Goal: Task Accomplishment & Management: Complete application form

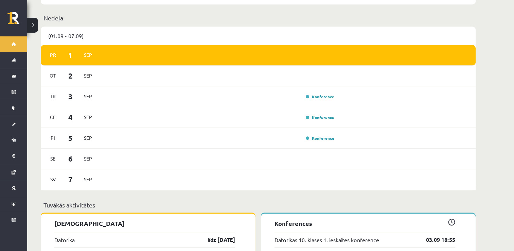
scroll to position [339, 0]
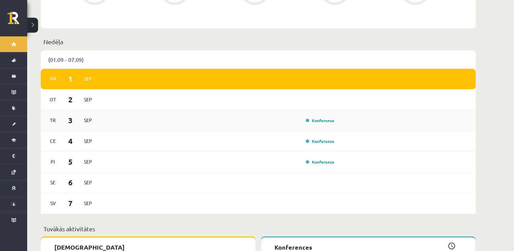
click at [312, 120] on div "Tr 3 Sep Konference" at bounding box center [258, 120] width 435 height 21
click at [247, 124] on div "Tr 3 Sep Konference" at bounding box center [258, 120] width 435 height 21
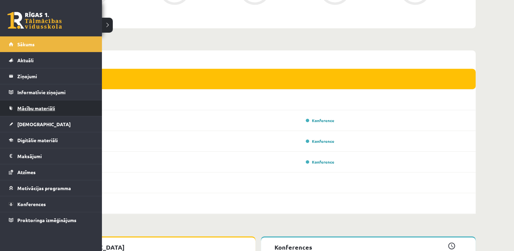
click at [55, 107] on span "Mācību materiāli" at bounding box center [36, 108] width 38 height 6
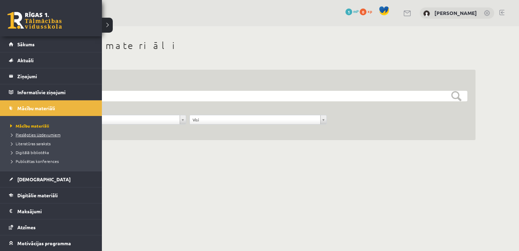
click at [44, 134] on span "Pieslēgties Uzdevumiem" at bounding box center [34, 134] width 52 height 5
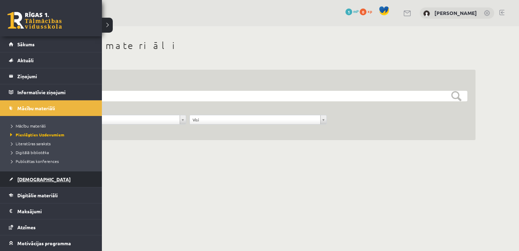
click at [29, 180] on span "[DEMOGRAPHIC_DATA]" at bounding box center [43, 179] width 53 height 6
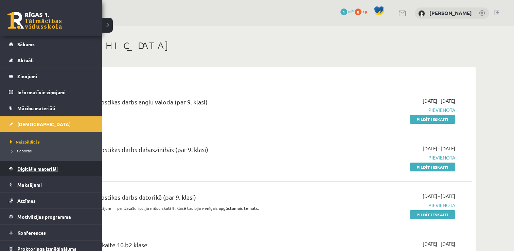
click at [23, 172] on link "Digitālie materiāli" at bounding box center [51, 169] width 85 height 16
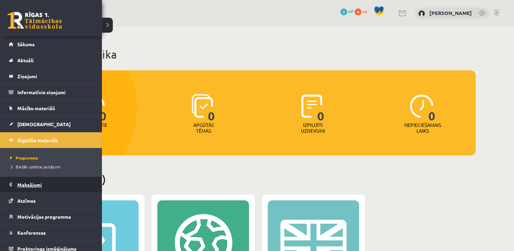
click at [21, 181] on legend "Maksājumi 0" at bounding box center [55, 185] width 76 height 16
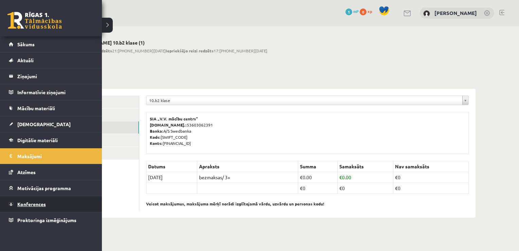
click at [25, 199] on link "Konferences" at bounding box center [51, 204] width 85 height 16
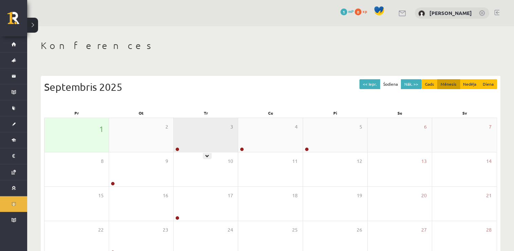
click at [224, 148] on div "3" at bounding box center [206, 135] width 64 height 34
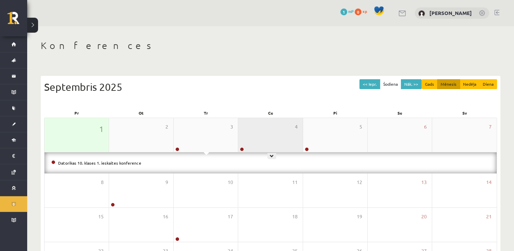
click at [279, 143] on div "4" at bounding box center [270, 135] width 64 height 34
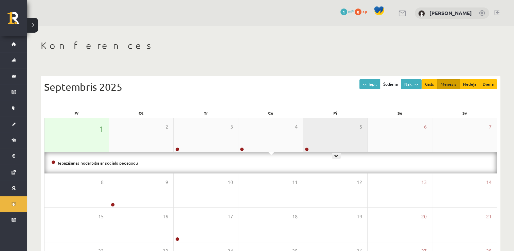
click at [337, 130] on div "5" at bounding box center [335, 135] width 64 height 34
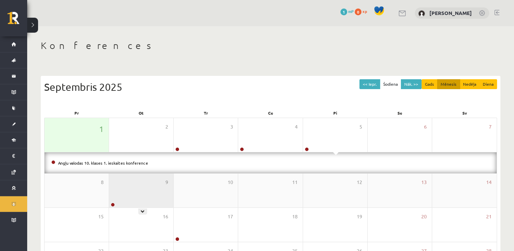
click at [160, 183] on div "9" at bounding box center [141, 190] width 64 height 34
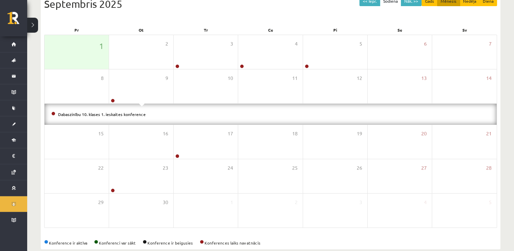
scroll to position [94, 0]
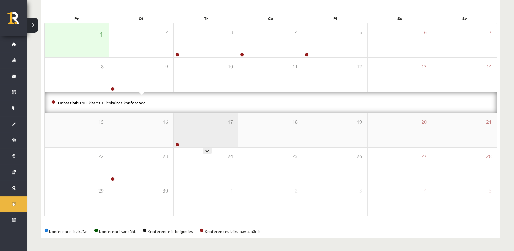
click at [221, 134] on div "17" at bounding box center [206, 130] width 64 height 34
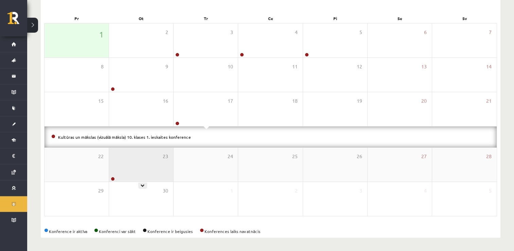
click at [130, 167] on div "23" at bounding box center [141, 164] width 64 height 34
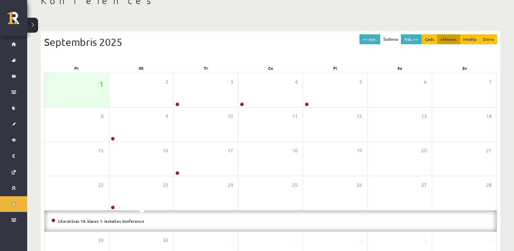
scroll to position [38, 0]
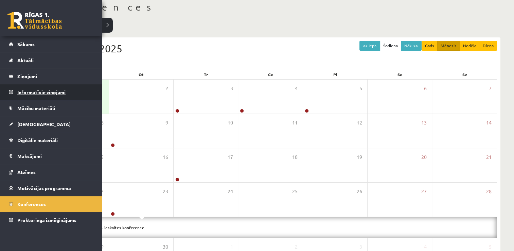
click at [54, 94] on legend "Informatīvie ziņojumi 0" at bounding box center [55, 92] width 76 height 16
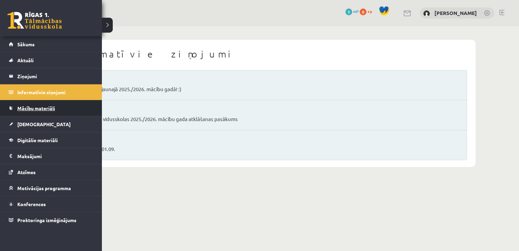
click at [30, 110] on span "Mācību materiāli" at bounding box center [36, 108] width 38 height 6
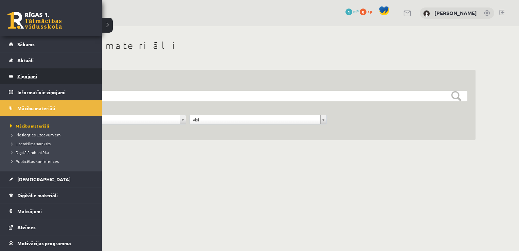
click at [27, 77] on legend "Ziņojumi 0" at bounding box center [55, 76] width 76 height 16
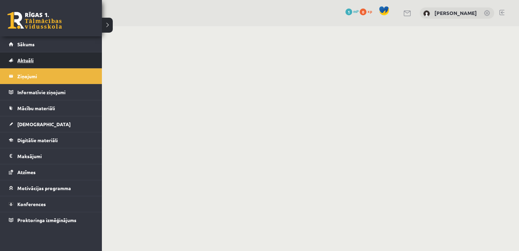
click at [18, 58] on span "Aktuāli" at bounding box center [25, 60] width 16 height 6
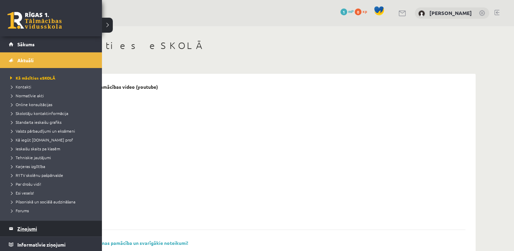
click at [31, 228] on legend "Ziņojumi 0" at bounding box center [55, 228] width 76 height 16
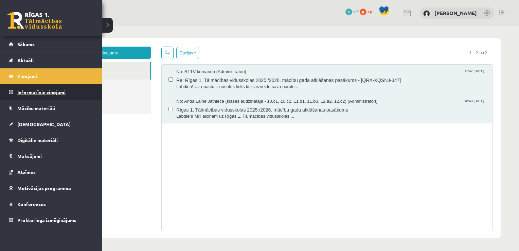
click at [37, 94] on legend "Informatīvie ziņojumi 0" at bounding box center [55, 92] width 76 height 16
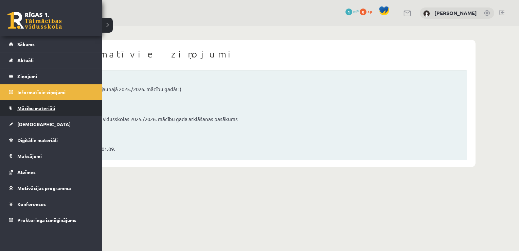
click at [17, 106] on link "Mācību materiāli" at bounding box center [51, 108] width 85 height 16
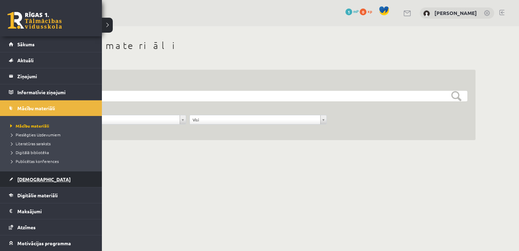
click at [39, 183] on link "[DEMOGRAPHIC_DATA]" at bounding box center [51, 179] width 85 height 16
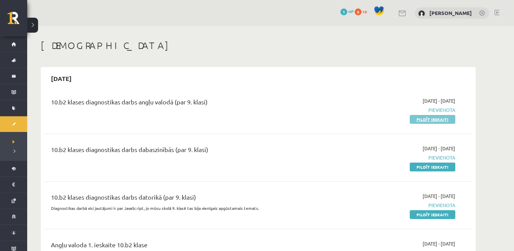
click at [435, 120] on link "Pildīt ieskaiti" at bounding box center [433, 119] width 46 height 9
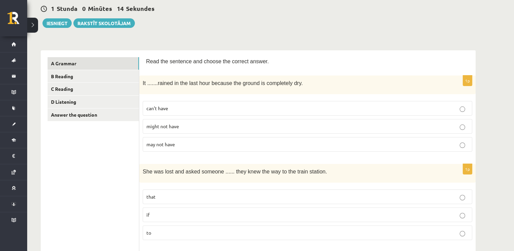
scroll to position [67, 0]
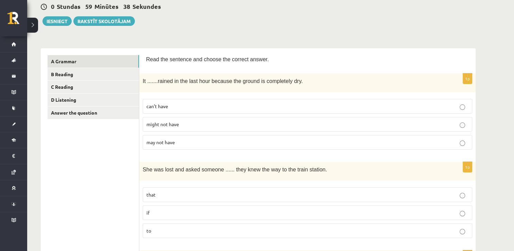
click at [198, 107] on p "can’t have" at bounding box center [307, 106] width 322 height 7
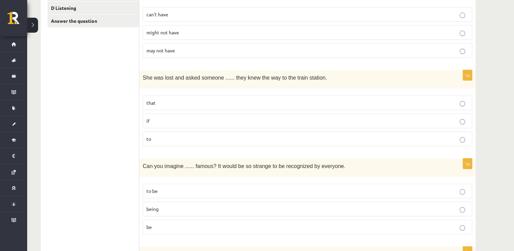
scroll to position [163, 0]
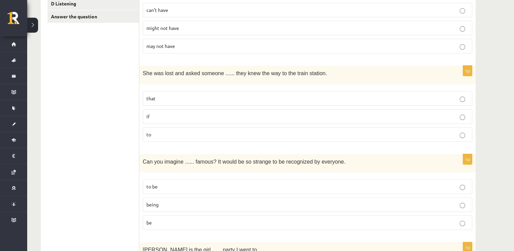
click at [437, 113] on p "if" at bounding box center [307, 116] width 322 height 7
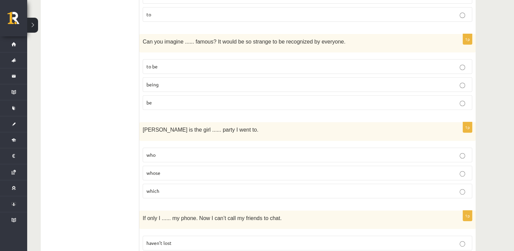
scroll to position [265, 0]
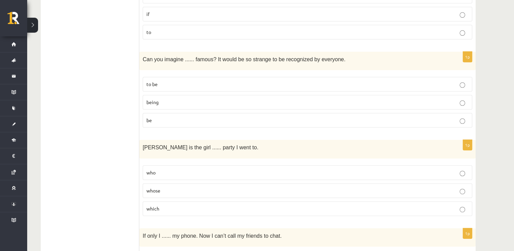
click at [458, 100] on p "being" at bounding box center [307, 101] width 322 height 7
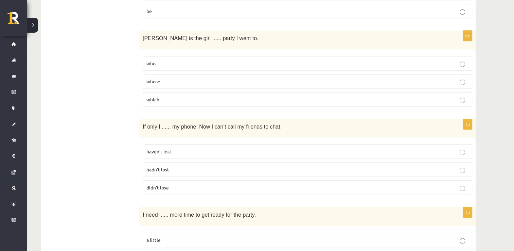
scroll to position [376, 0]
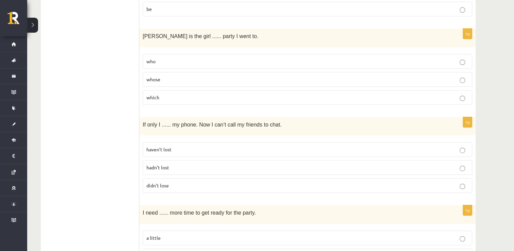
click at [417, 78] on p "whose" at bounding box center [307, 79] width 322 height 7
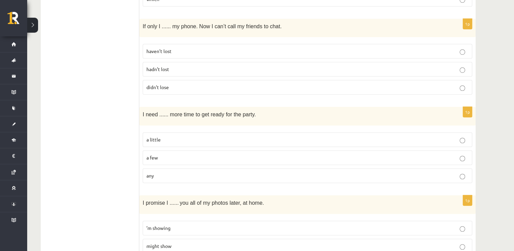
scroll to position [470, 0]
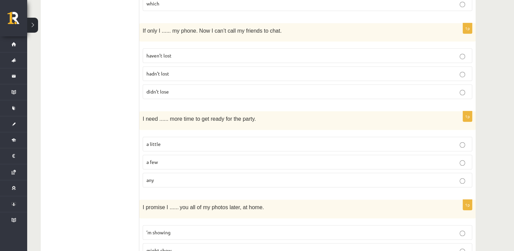
click at [344, 52] on p "haven’t lost" at bounding box center [307, 55] width 322 height 7
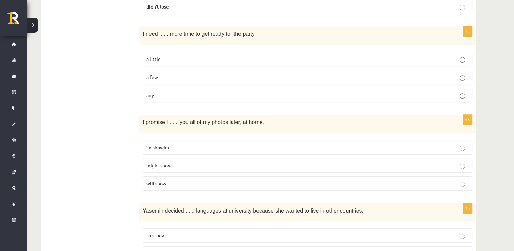
scroll to position [546, 0]
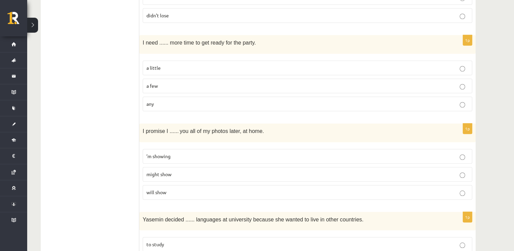
click at [401, 65] on p "a little" at bounding box center [307, 67] width 322 height 7
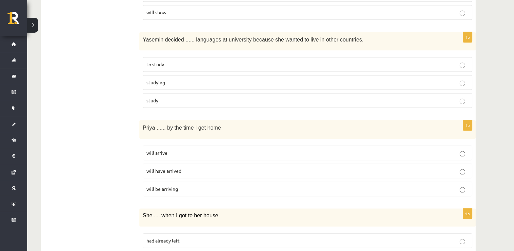
scroll to position [679, 0]
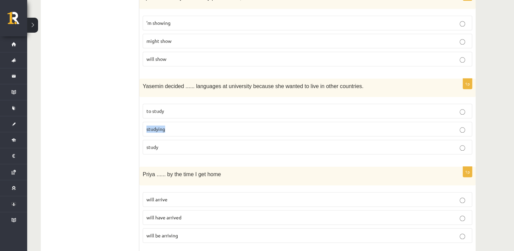
drag, startPoint x: 505, startPoint y: 115, endPoint x: 504, endPoint y: 108, distance: 7.5
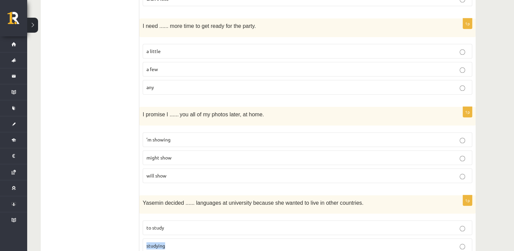
scroll to position [558, 0]
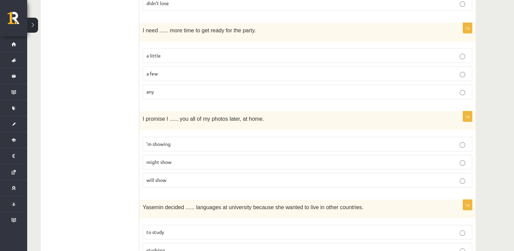
click at [422, 176] on p "will show" at bounding box center [307, 179] width 322 height 7
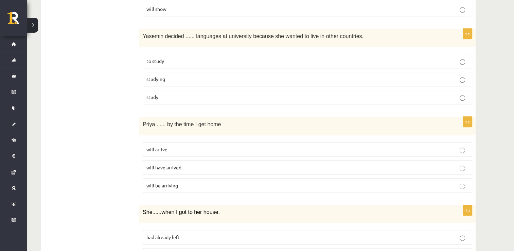
scroll to position [727, 0]
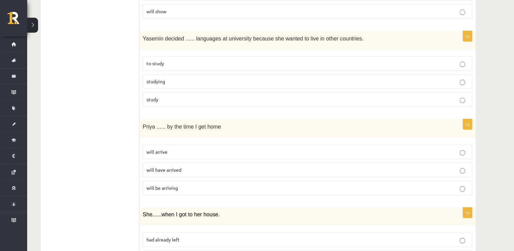
click at [417, 62] on p "to study" at bounding box center [307, 63] width 322 height 7
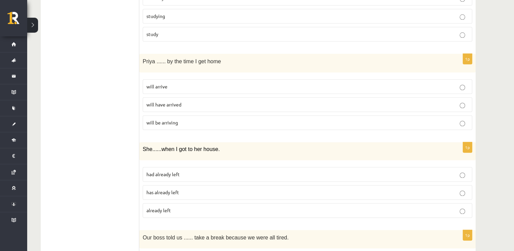
scroll to position [794, 0]
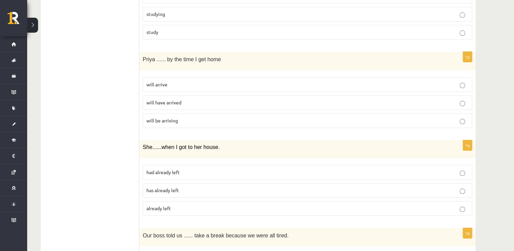
click at [395, 81] on p "will arrive" at bounding box center [307, 84] width 322 height 7
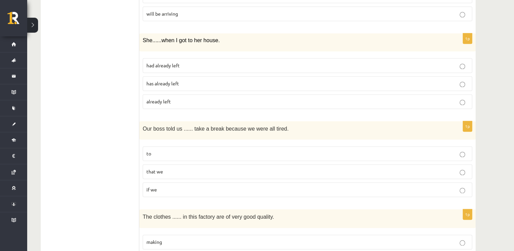
scroll to position [910, 0]
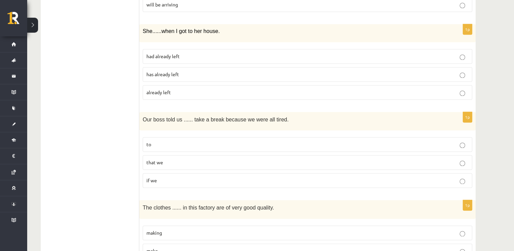
click at [459, 53] on p "had already left" at bounding box center [307, 56] width 322 height 7
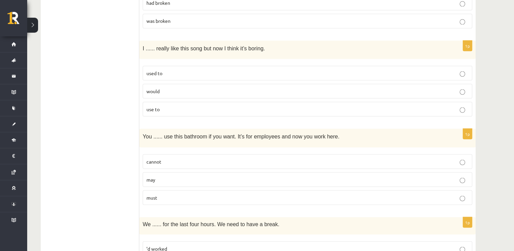
scroll to position [1256, 0]
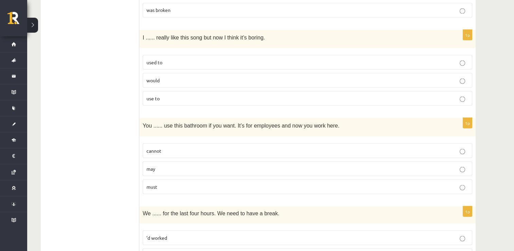
click at [451, 58] on p "used to" at bounding box center [307, 61] width 322 height 7
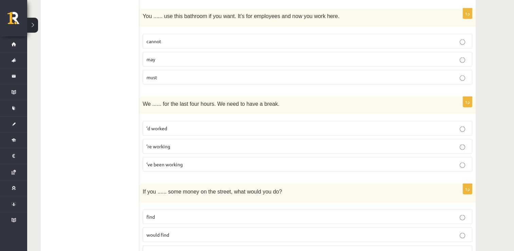
scroll to position [1355, 0]
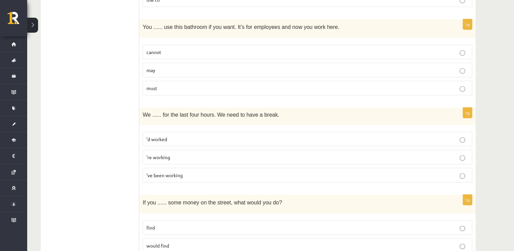
click at [347, 67] on p "may" at bounding box center [307, 70] width 322 height 7
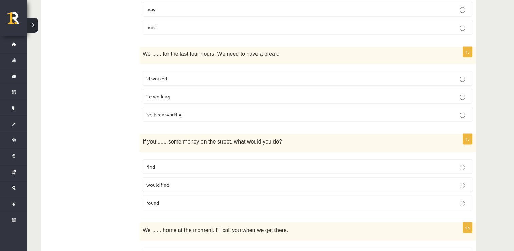
scroll to position [1430, 0]
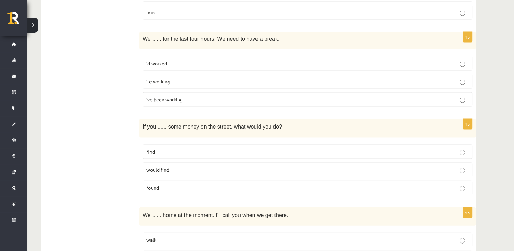
click at [453, 78] on p "’re working" at bounding box center [307, 81] width 322 height 7
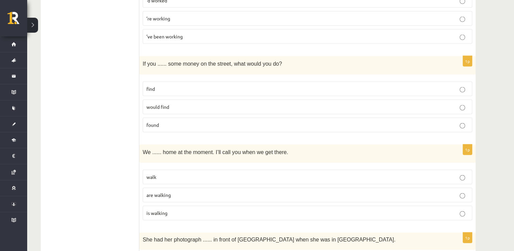
scroll to position [1515, 0]
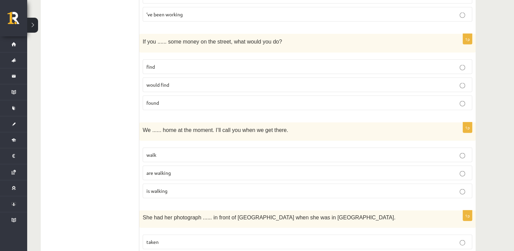
click at [394, 63] on p "find" at bounding box center [307, 66] width 322 height 7
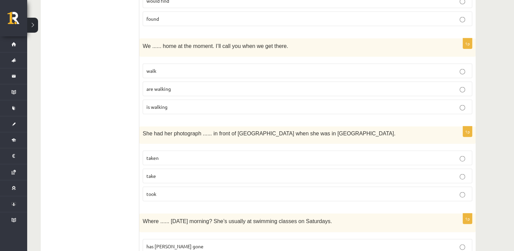
scroll to position [1597, 0]
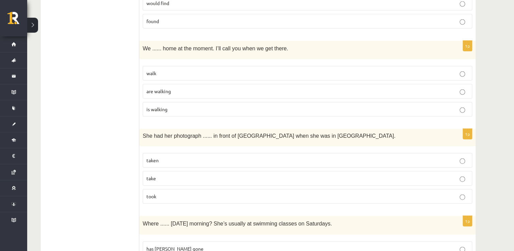
click at [430, 87] on label "are walking" at bounding box center [307, 91] width 329 height 15
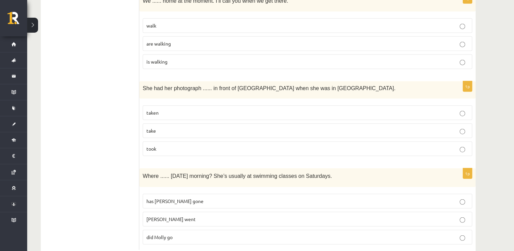
scroll to position [1654, 0]
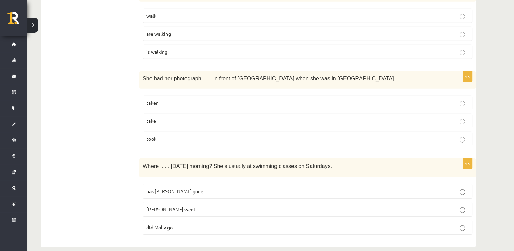
click at [191, 205] on p "Molly went" at bounding box center [307, 208] width 322 height 7
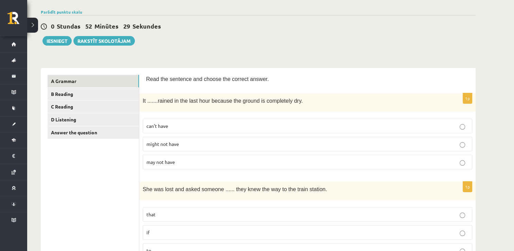
scroll to position [0, 0]
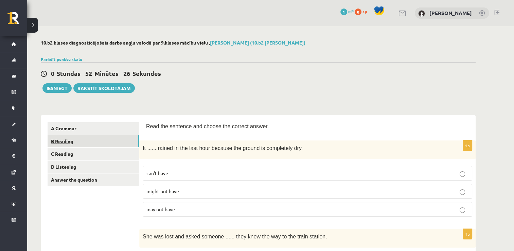
click at [77, 140] on link "B Reading" at bounding box center [93, 141] width 91 height 13
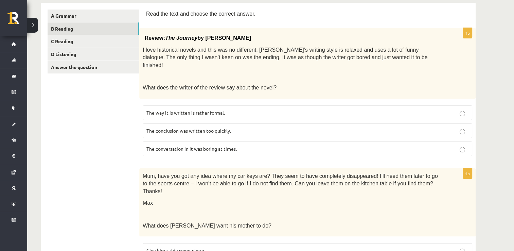
scroll to position [108, 0]
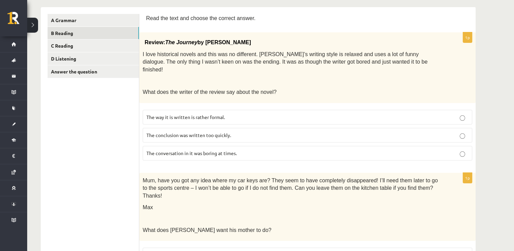
click at [460, 113] on p "The way it is written is rather formal." at bounding box center [307, 116] width 322 height 7
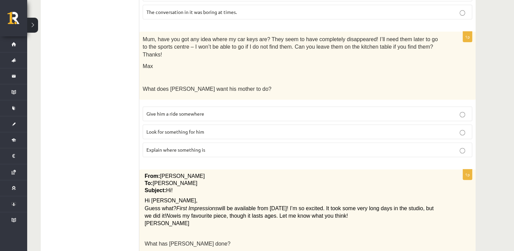
scroll to position [257, 0]
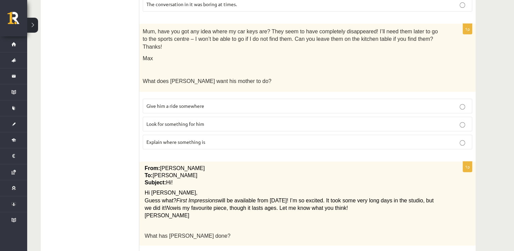
click at [408, 120] on p "Look for something for him" at bounding box center [307, 123] width 322 height 7
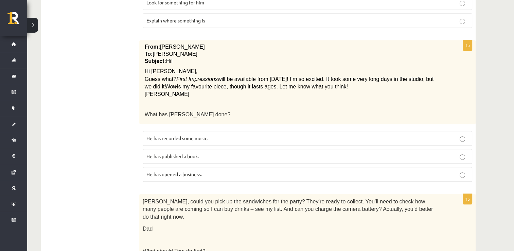
scroll to position [376, 0]
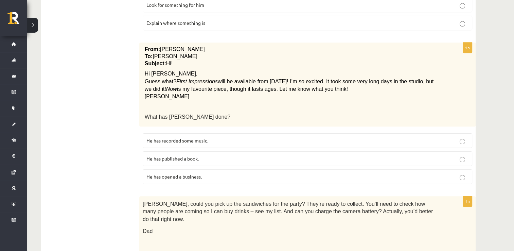
click at [378, 137] on p "He has recorded some music." at bounding box center [307, 140] width 322 height 7
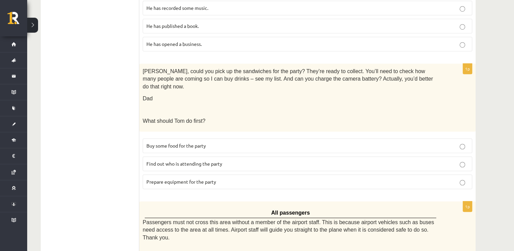
scroll to position [510, 0]
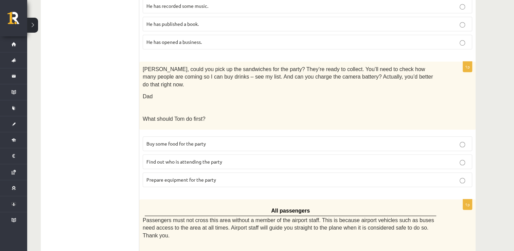
click at [457, 158] on p "Find out who is attending the party" at bounding box center [307, 161] width 322 height 7
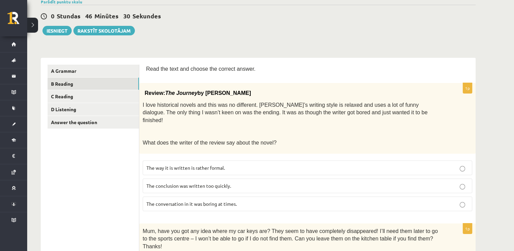
scroll to position [698, 0]
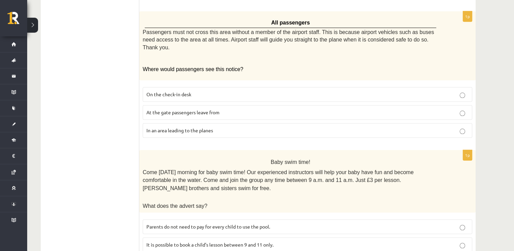
click at [458, 84] on fieldset "On the check-in desk At the gate passengers leave from In an area leading to th…" at bounding box center [307, 112] width 329 height 56
click at [221, 241] on span "It is possible to book a child’s lesson between 9 and 11 only." at bounding box center [209, 244] width 127 height 6
click at [224, 241] on span "It is possible to book a child’s lesson between 9 and 11 only." at bounding box center [209, 244] width 127 height 6
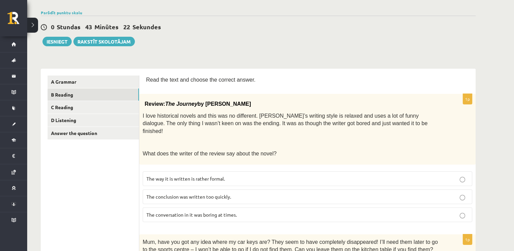
scroll to position [49, 0]
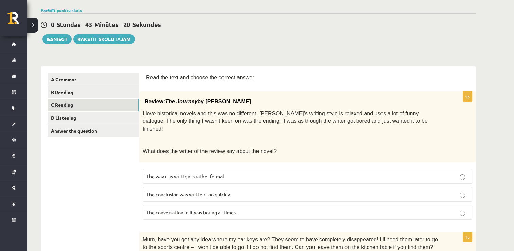
click at [112, 101] on link "C Reading" at bounding box center [93, 104] width 91 height 13
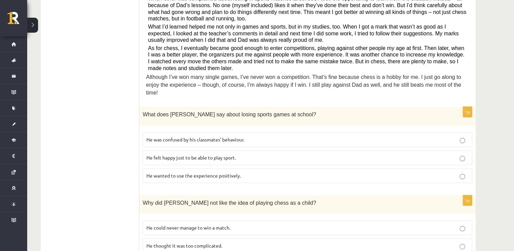
scroll to position [213, 0]
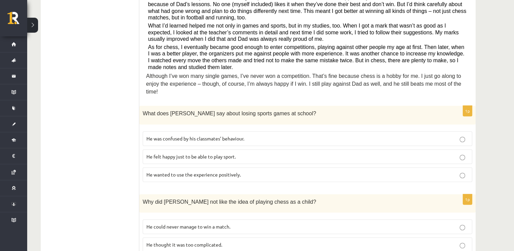
click at [379, 167] on label "He wanted to use the experience positively." at bounding box center [307, 174] width 329 height 15
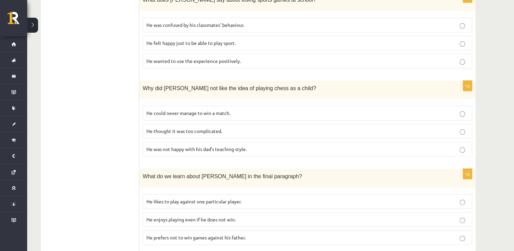
scroll to position [327, 0]
click at [390, 126] on p "He thought it was too complicated." at bounding box center [307, 129] width 322 height 7
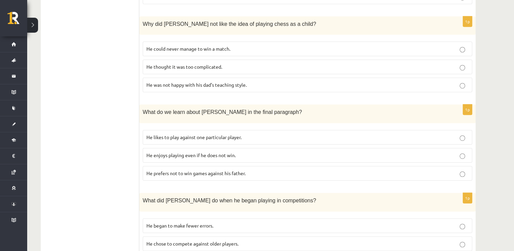
scroll to position [392, 0]
click at [410, 150] on p "He enjoys playing even if he does not win." at bounding box center [307, 153] width 322 height 7
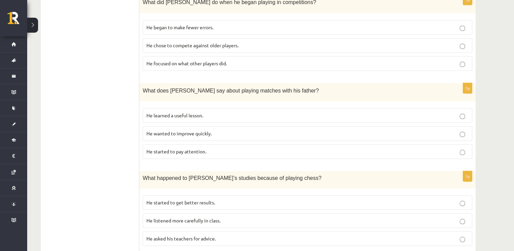
scroll to position [586, 0]
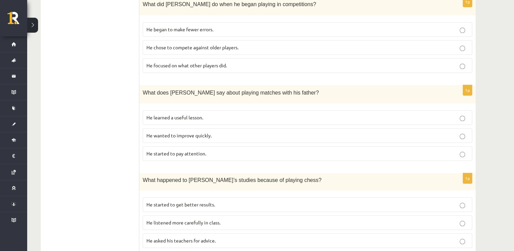
click at [290, 62] on p "He focused on what other players did." at bounding box center [307, 65] width 322 height 7
click at [276, 114] on p "He learned a useful lesson." at bounding box center [307, 117] width 322 height 7
click at [364, 201] on p "He started to get better results." at bounding box center [307, 204] width 322 height 7
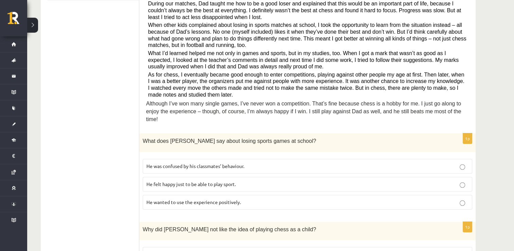
scroll to position [0, 0]
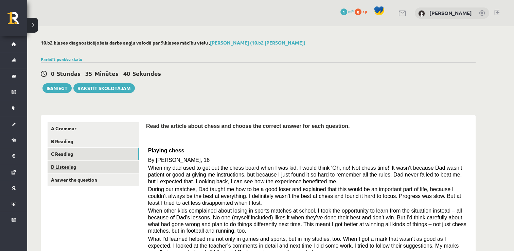
click at [123, 165] on link "D Listening" at bounding box center [93, 166] width 91 height 13
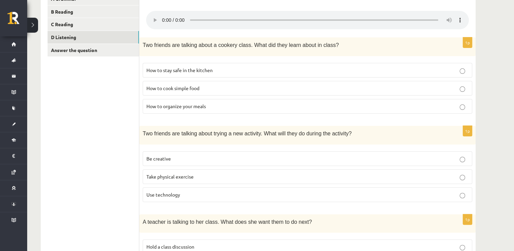
scroll to position [128, 0]
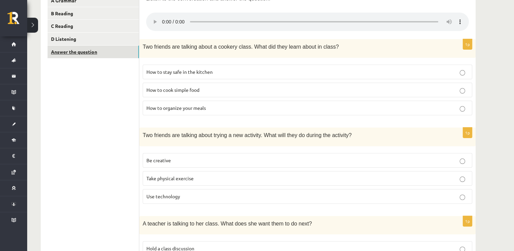
click at [98, 51] on link "Answer the question" at bounding box center [93, 52] width 91 height 13
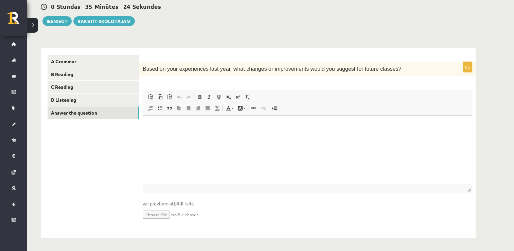
scroll to position [67, 0]
click at [401, 128] on p "Bagātinātā teksta redaktors, wiswyg-editor-user-answer-47363890146100" at bounding box center [307, 125] width 315 height 7
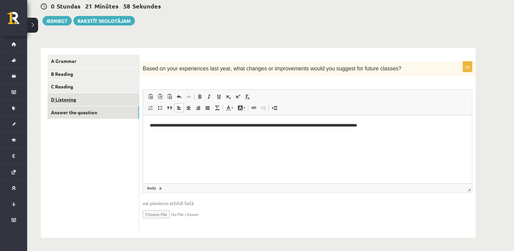
click at [71, 100] on link "D Listening" at bounding box center [93, 99] width 91 height 13
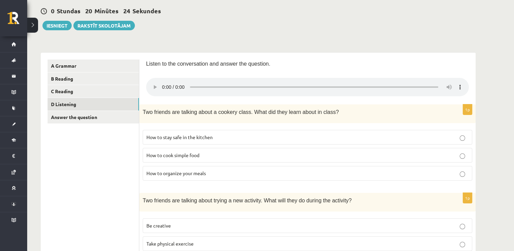
scroll to position [65, 0]
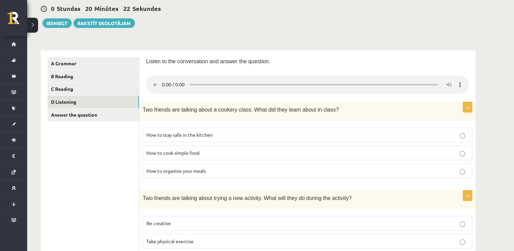
click at [424, 133] on p "How to stay safe in the kitchen" at bounding box center [307, 134] width 322 height 7
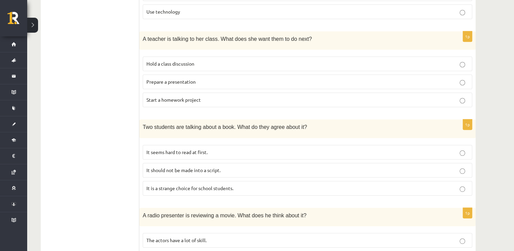
scroll to position [456, 0]
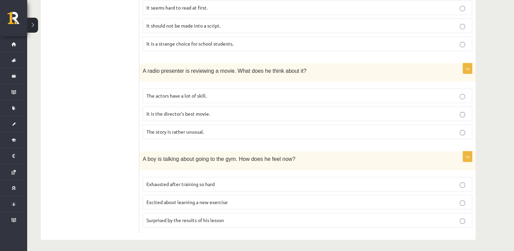
click at [458, 201] on p "Excited about learning a new exercise" at bounding box center [307, 201] width 322 height 7
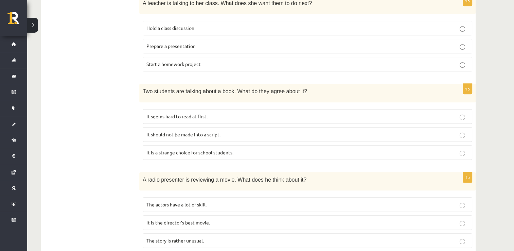
scroll to position [344, 0]
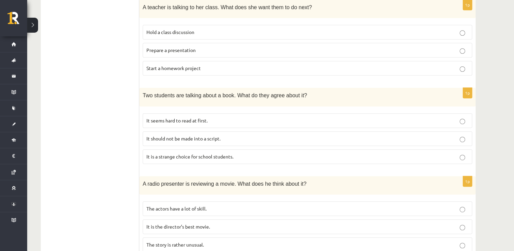
click at [454, 51] on p "Prepare a presentation" at bounding box center [307, 50] width 322 height 7
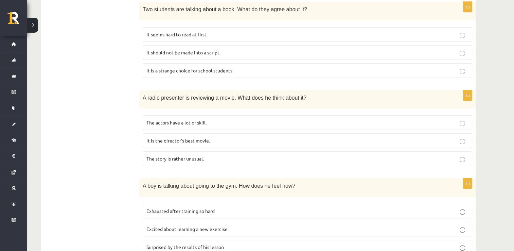
scroll to position [434, 0]
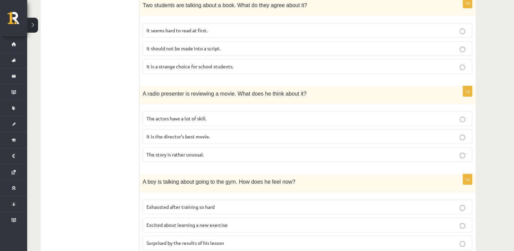
click at [445, 155] on p "The story is rather unusual." at bounding box center [307, 154] width 322 height 7
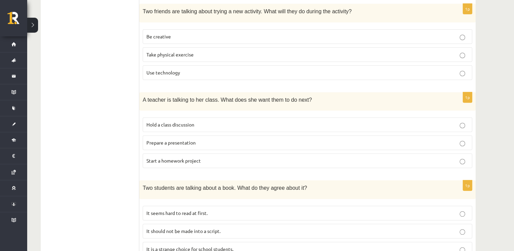
scroll to position [0, 0]
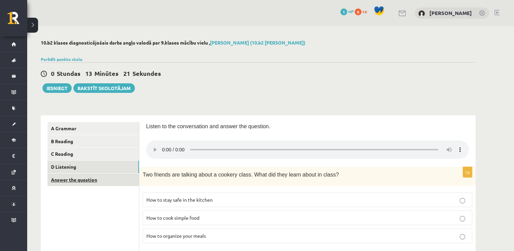
click at [95, 179] on link "Answer the question" at bounding box center [93, 179] width 91 height 13
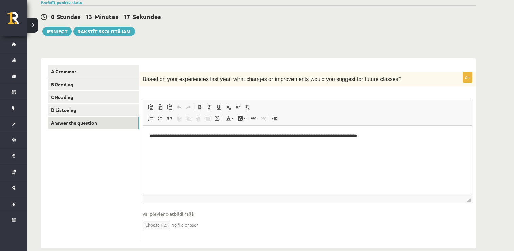
scroll to position [67, 0]
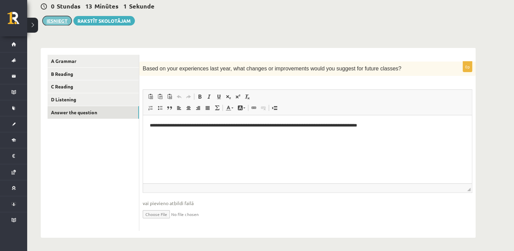
click at [59, 18] on button "Iesniegt" at bounding box center [56, 21] width 29 height 10
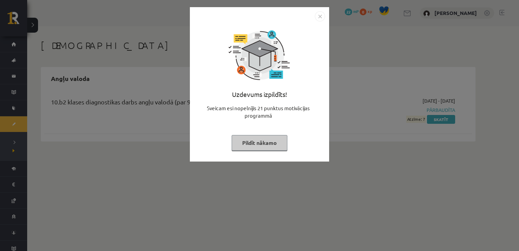
click at [265, 145] on button "Pildīt nākamo" at bounding box center [260, 143] width 56 height 16
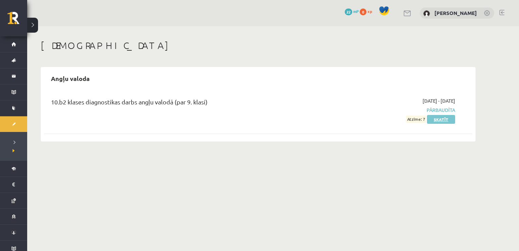
click at [450, 121] on link "Skatīt" at bounding box center [441, 119] width 28 height 9
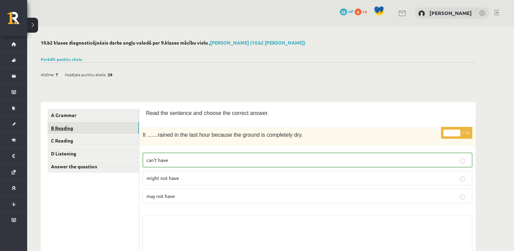
click at [115, 122] on link "B Reading" at bounding box center [93, 128] width 91 height 13
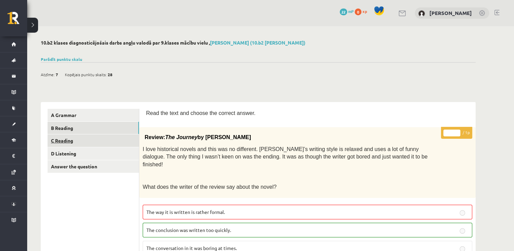
click at [80, 139] on link "C Reading" at bounding box center [93, 140] width 91 height 13
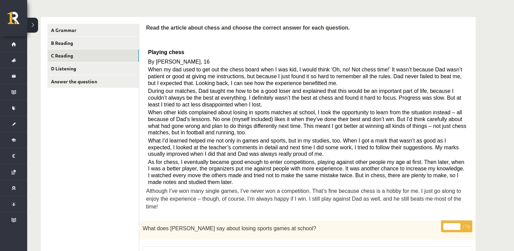
scroll to position [79, 0]
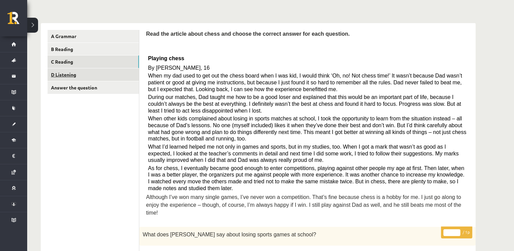
click at [92, 76] on link "D Listening" at bounding box center [93, 74] width 91 height 13
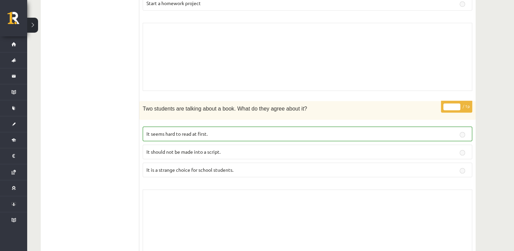
scroll to position [0, 0]
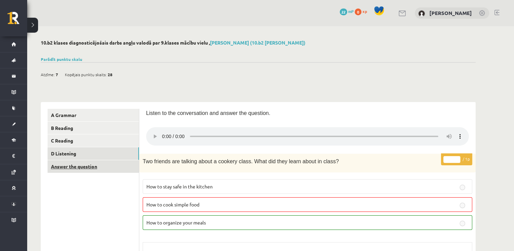
click at [94, 169] on link "Answer the question" at bounding box center [93, 166] width 91 height 13
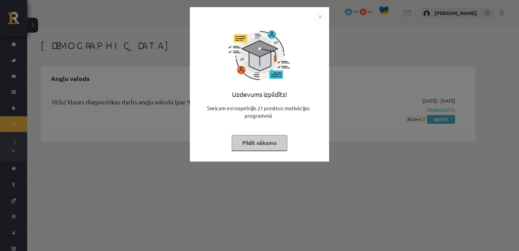
click at [262, 148] on button "Pildīt nākamo" at bounding box center [260, 143] width 56 height 16
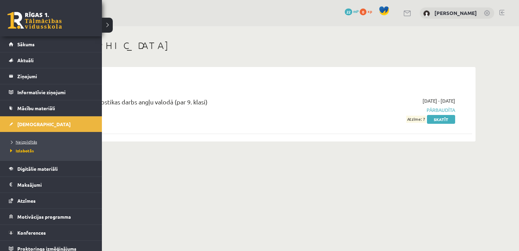
click at [25, 143] on span "Neizpildītās" at bounding box center [22, 141] width 29 height 5
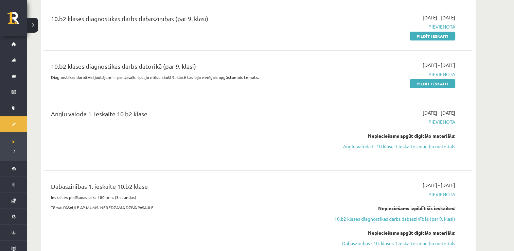
scroll to position [90, 0]
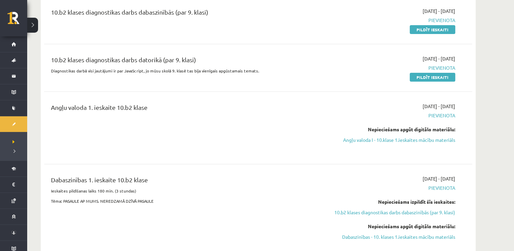
drag, startPoint x: 442, startPoint y: 31, endPoint x: 296, endPoint y: 29, distance: 145.7
click at [442, 31] on link "Pildīt ieskaiti" at bounding box center [433, 29] width 46 height 9
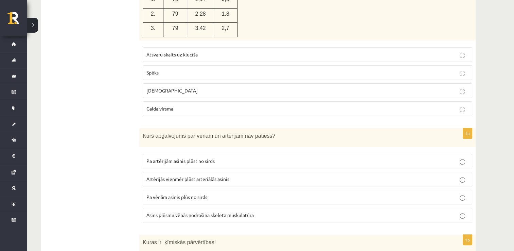
scroll to position [184, 0]
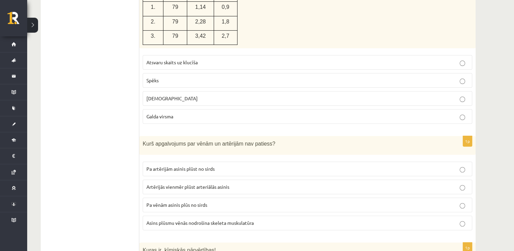
click at [463, 77] on p "Spēks" at bounding box center [307, 80] width 322 height 7
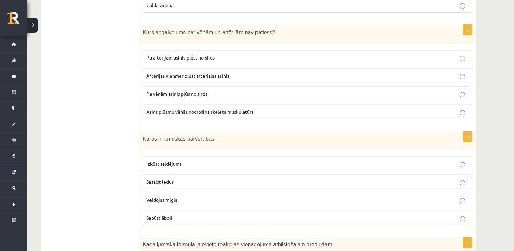
scroll to position [283, 0]
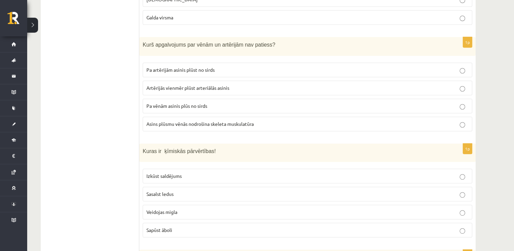
click at [327, 105] on p "Pa vēnām asinis plūs no sirds" at bounding box center [307, 105] width 322 height 7
click at [421, 233] on label "Sapūst āboli" at bounding box center [307, 229] width 329 height 15
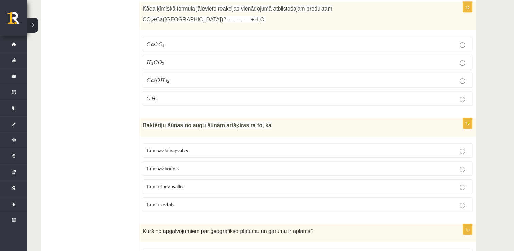
scroll to position [518, 0]
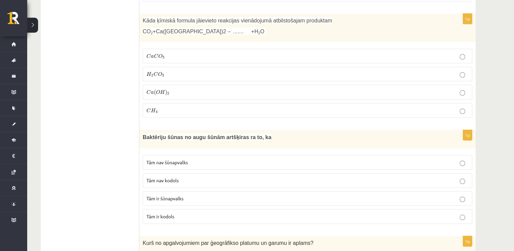
click at [397, 49] on label "C a C O 3 C a C O 3" at bounding box center [307, 56] width 329 height 15
click at [303, 177] on p "Tām nav kodols" at bounding box center [307, 180] width 322 height 7
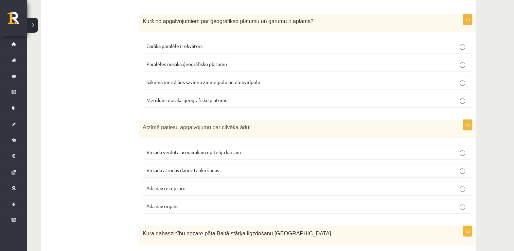
scroll to position [732, 0]
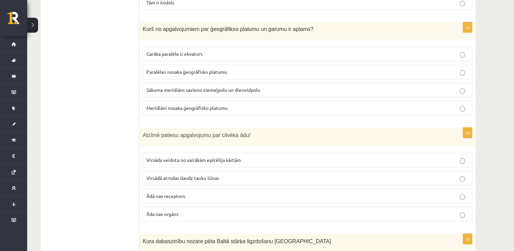
click at [384, 105] on p "Meridiāni nosaka ģeogrāfisko platumu" at bounding box center [307, 107] width 322 height 7
click at [339, 156] on p "Virsāda veidota no vairākām epitēlija kārtām" at bounding box center [307, 159] width 322 height 7
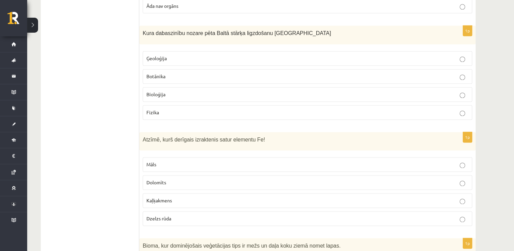
scroll to position [924, 0]
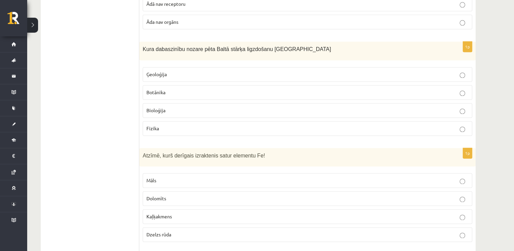
click at [416, 231] on p "Dzelzs rūda" at bounding box center [307, 234] width 322 height 7
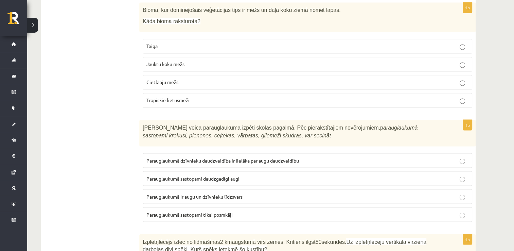
scroll to position [1167, 0]
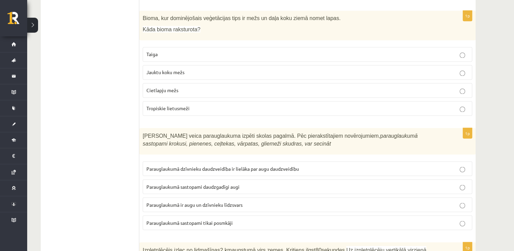
click at [436, 69] on p "Jauktu koku mežs" at bounding box center [307, 72] width 322 height 7
click at [383, 183] on p "Parauglaukumā sastopami daudzgadīgi augi" at bounding box center [307, 186] width 322 height 7
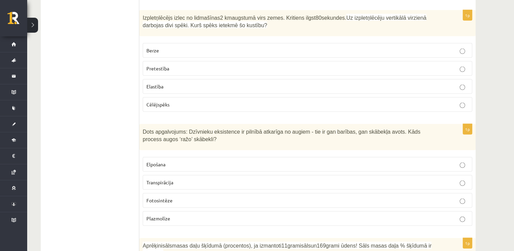
scroll to position [1383, 0]
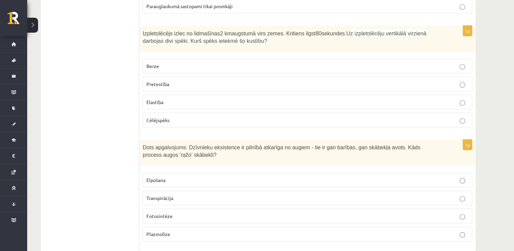
click at [456, 80] on p "Pretestība" at bounding box center [307, 83] width 322 height 7
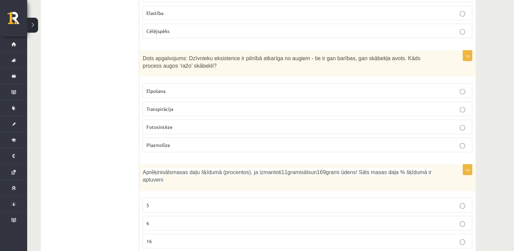
scroll to position [1483, 0]
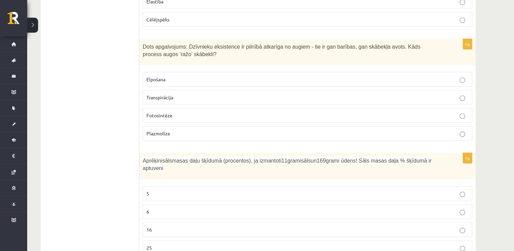
click at [446, 112] on p "Fotosintēze" at bounding box center [307, 115] width 322 height 7
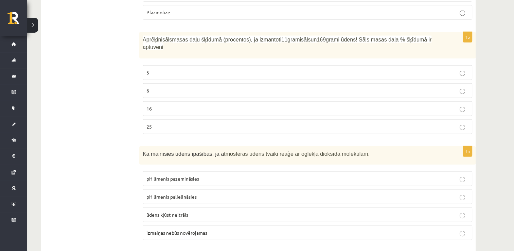
scroll to position [1608, 0]
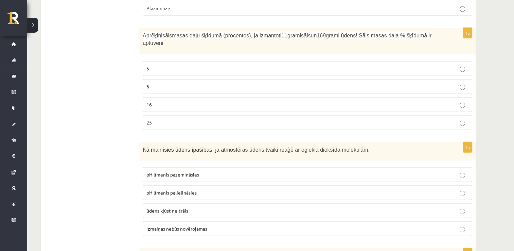
click at [443, 83] on p "6" at bounding box center [307, 86] width 322 height 7
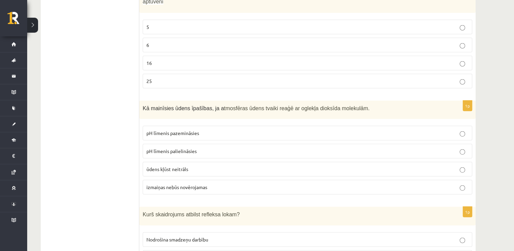
scroll to position [1654, 0]
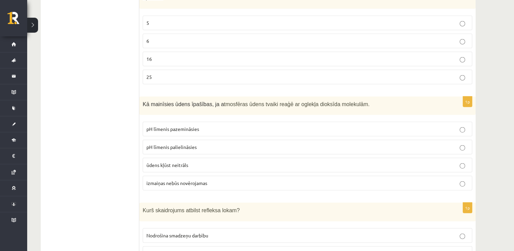
click at [413, 125] on p "pH līmenis pazemināsies" at bounding box center [307, 128] width 322 height 7
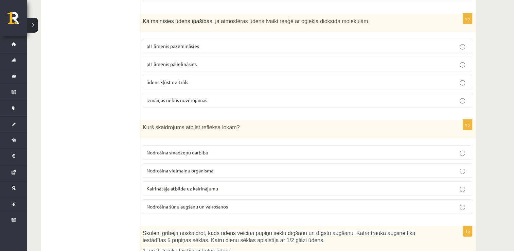
scroll to position [1741, 0]
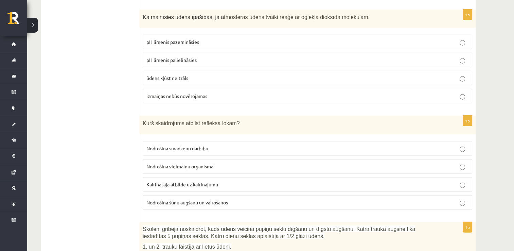
click at [412, 181] on p "Kairinātāja atbilde uz kairinājumu" at bounding box center [307, 184] width 322 height 7
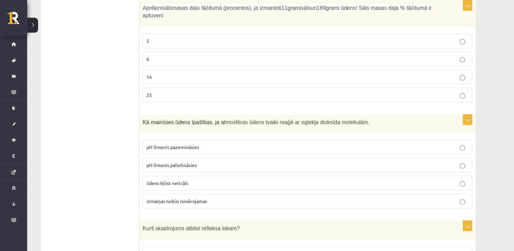
scroll to position [1569, 0]
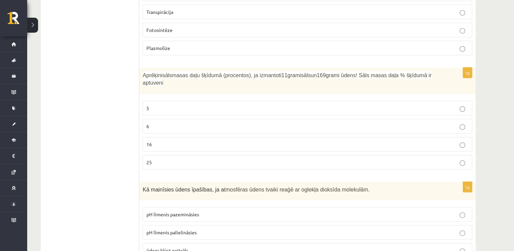
click at [512, 127] on div "10.b2 klases diagnosticējošais darbs Dabas zinībās par 9. klases mācību vielu ,…" at bounding box center [270, 173] width 487 height 3431
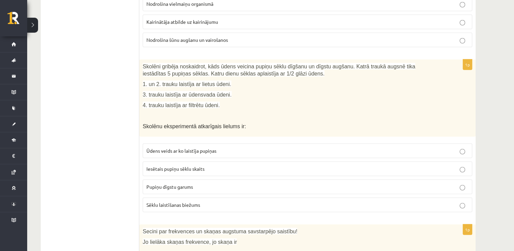
scroll to position [1911, 0]
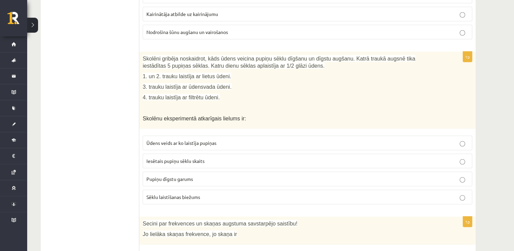
click at [394, 175] on p "Pupiņu dīgstu garums" at bounding box center [307, 178] width 322 height 7
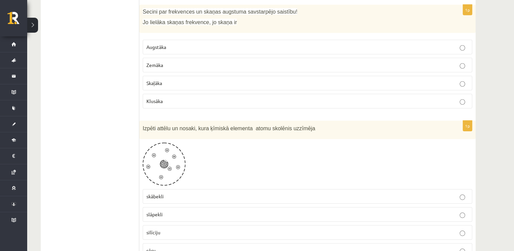
scroll to position [2115, 0]
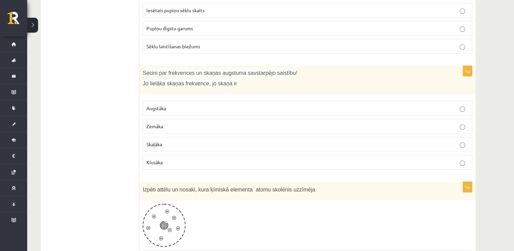
scroll to position [2049, 0]
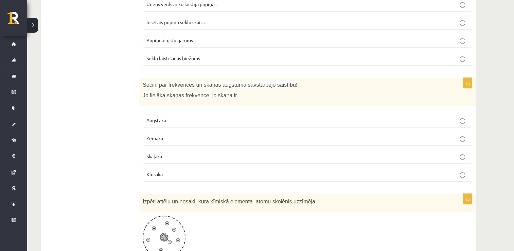
click at [408, 116] on p "Augstāka" at bounding box center [307, 119] width 322 height 7
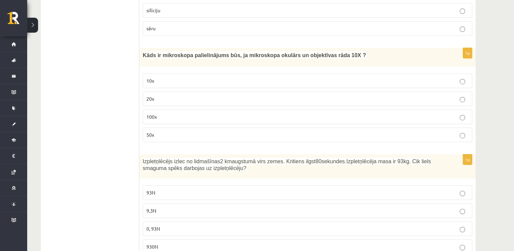
scroll to position [2348, 0]
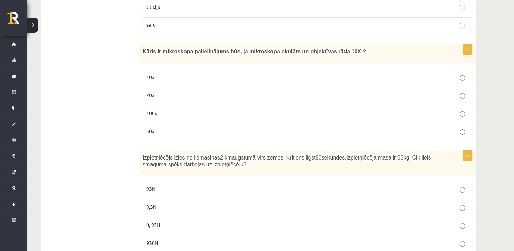
click at [396, 109] on p "100x" at bounding box center [307, 112] width 322 height 7
click at [446, 239] on p "930N" at bounding box center [307, 242] width 322 height 7
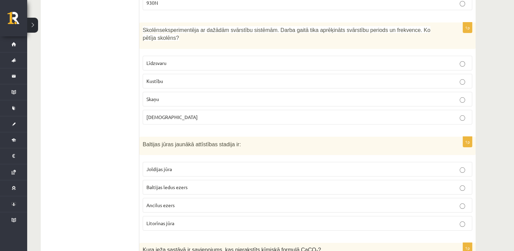
scroll to position [2584, 0]
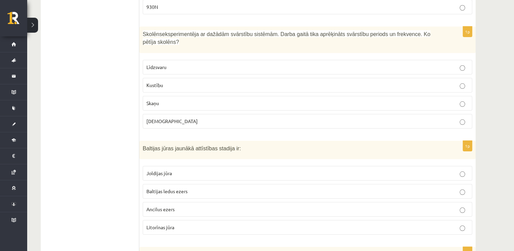
click at [430, 223] on p "Litorīnas jūra" at bounding box center [307, 226] width 322 height 7
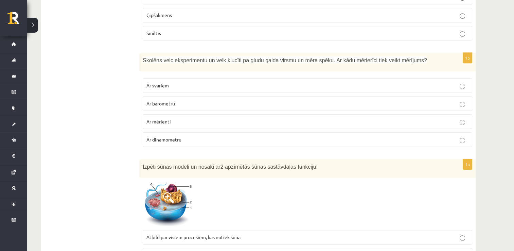
scroll to position [2874, 0]
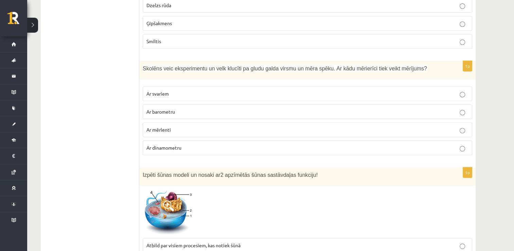
click at [285, 144] on p "Ar dinamometru" at bounding box center [307, 147] width 322 height 7
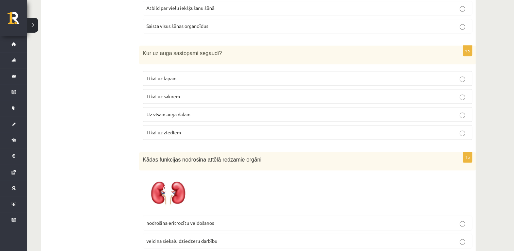
scroll to position [3151, 0]
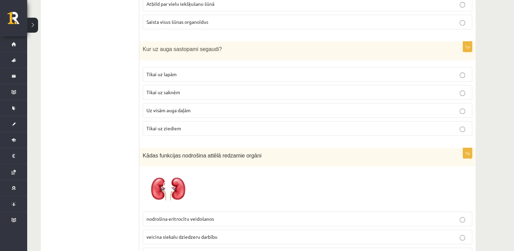
click at [308, 107] on p "Uz visām auga daļām" at bounding box center [307, 110] width 322 height 7
click at [191, 250] on span "nodrošina ārpusšūnu šķidruma daudzuma regulēšanu" at bounding box center [202, 254] width 112 height 6
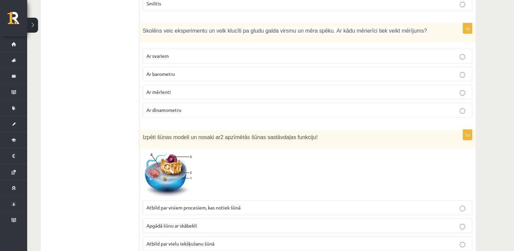
scroll to position [2916, 0]
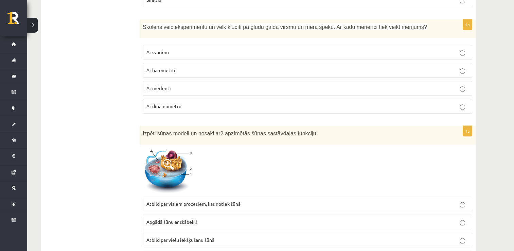
click at [462, 232] on label "Atbild par vielu iekšķušanu šūnā" at bounding box center [307, 239] width 329 height 15
click at [166, 159] on span at bounding box center [168, 164] width 11 height 11
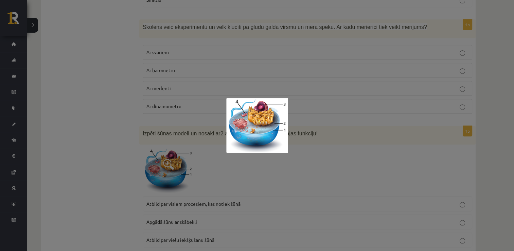
click at [294, 127] on div at bounding box center [257, 125] width 514 height 251
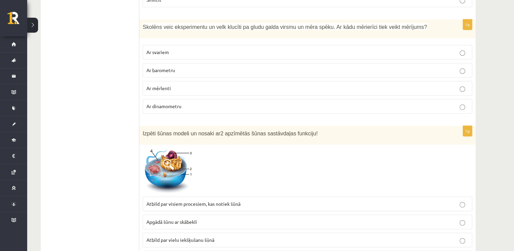
click at [159, 148] on img at bounding box center [168, 171] width 51 height 46
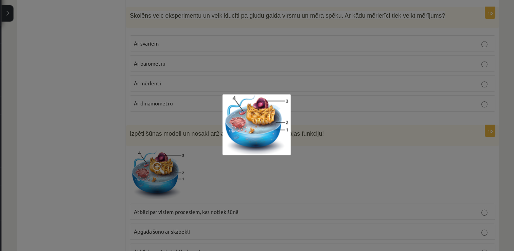
click at [347, 124] on div at bounding box center [257, 125] width 514 height 251
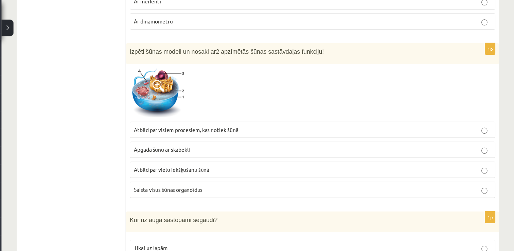
scroll to position [2967, 0]
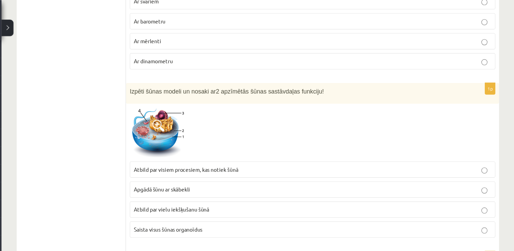
click at [264, 199] on label "Saista visus šūnas organoīdus" at bounding box center [307, 206] width 329 height 15
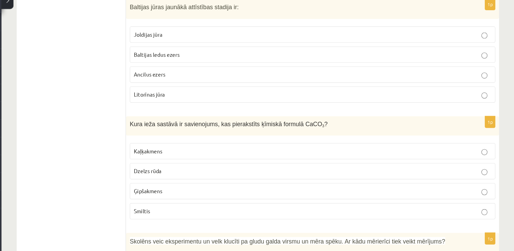
scroll to position [2705, 0]
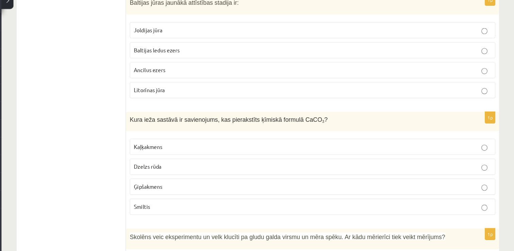
click at [437, 153] on p "Kaļķakmens" at bounding box center [307, 156] width 322 height 7
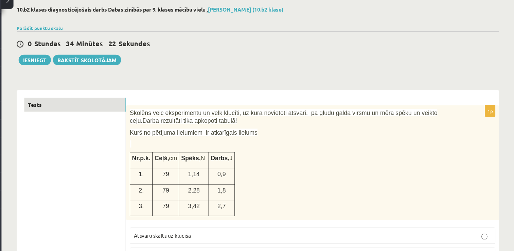
scroll to position [26, 0]
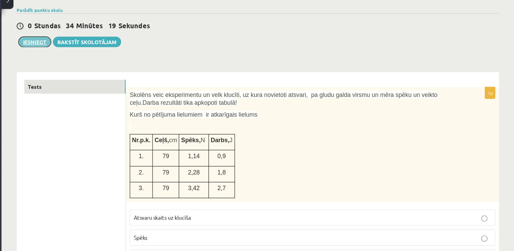
click at [58, 62] on button "Iesniegt" at bounding box center [56, 62] width 29 height 10
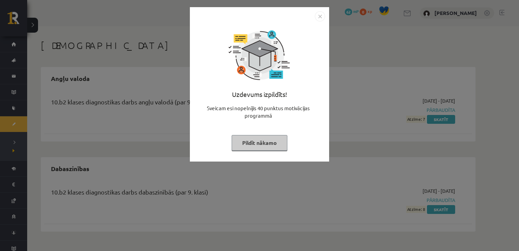
click at [319, 17] on img "Close" at bounding box center [320, 16] width 10 height 10
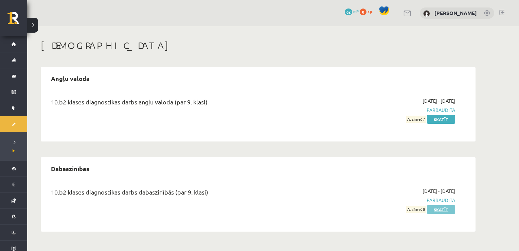
click at [442, 211] on link "Skatīt" at bounding box center [441, 209] width 28 height 9
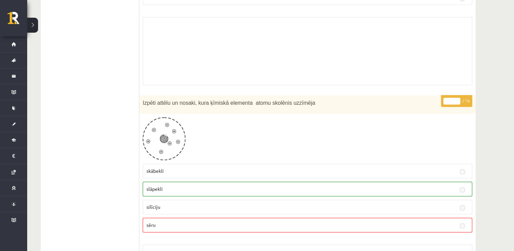
scroll to position [3553, 0]
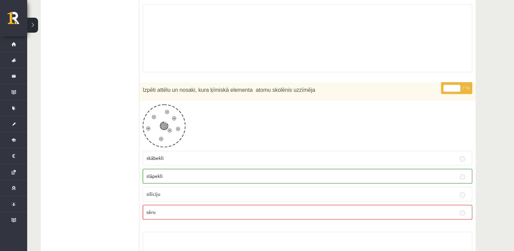
click at [404, 172] on p "slāpekli" at bounding box center [307, 175] width 322 height 7
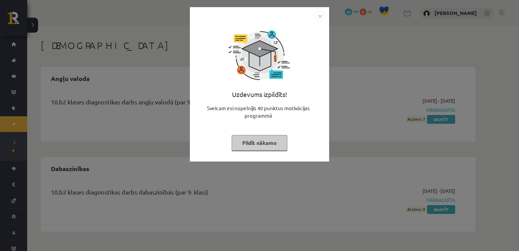
click at [320, 14] on img "Close" at bounding box center [320, 16] width 10 height 10
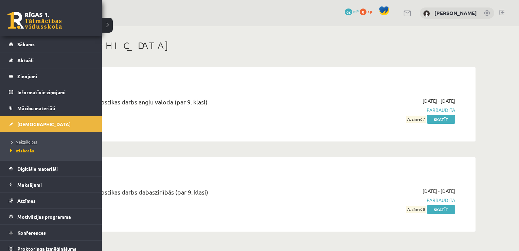
click at [29, 142] on span "Neizpildītās" at bounding box center [22, 141] width 29 height 5
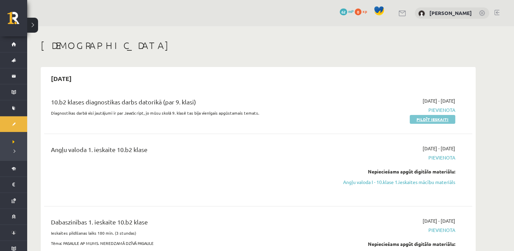
click at [432, 120] on link "Pildīt ieskaiti" at bounding box center [433, 119] width 46 height 9
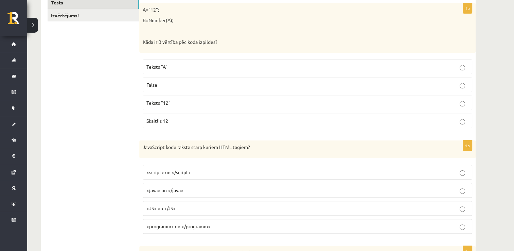
scroll to position [123, 0]
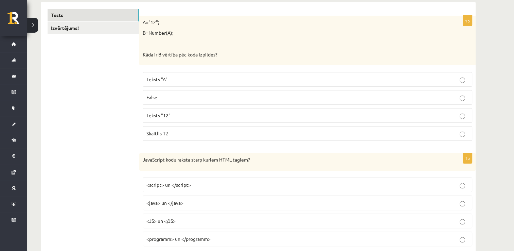
click at [438, 135] on p "Skaitlis 12" at bounding box center [307, 133] width 322 height 7
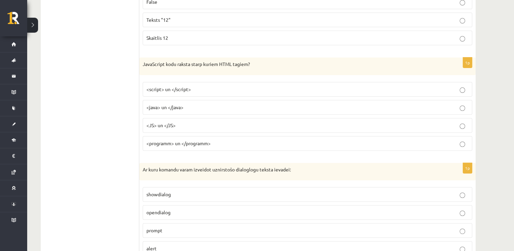
scroll to position [223, 0]
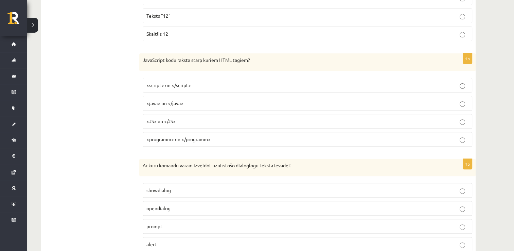
click at [358, 82] on p "<script> un </script>" at bounding box center [307, 85] width 322 height 7
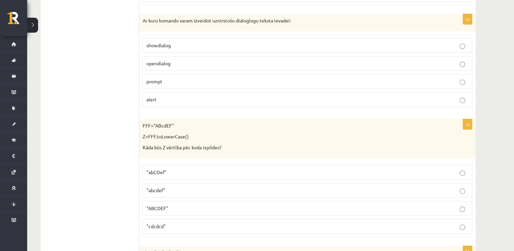
scroll to position [363, 0]
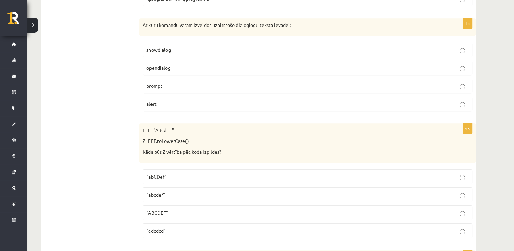
click at [345, 191] on p ""abcdef"" at bounding box center [307, 194] width 322 height 7
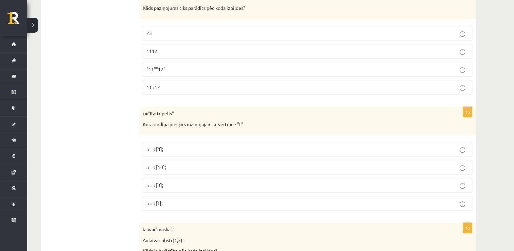
scroll to position [637, 0]
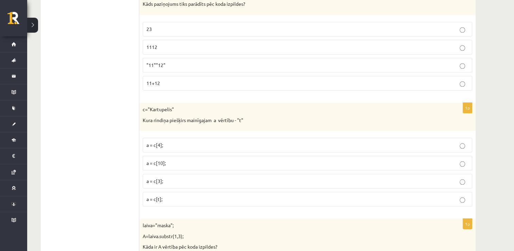
click at [416, 44] on p "1112" at bounding box center [307, 46] width 322 height 7
click at [326, 160] on p "a = c[10];" at bounding box center [307, 162] width 322 height 7
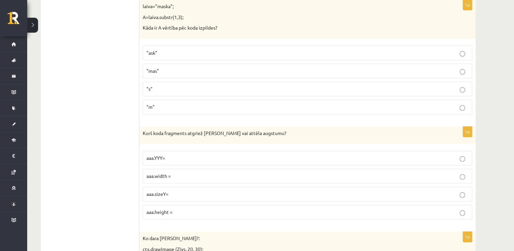
scroll to position [865, 0]
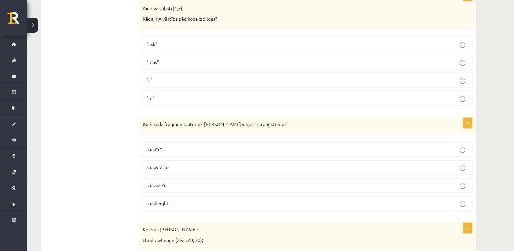
click at [410, 40] on p ""ask"" at bounding box center [307, 43] width 322 height 7
click at [272, 199] on p "aaa.height =" at bounding box center [307, 202] width 322 height 7
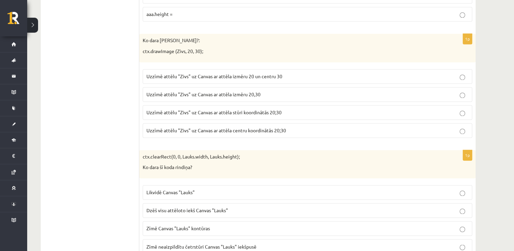
scroll to position [1062, 0]
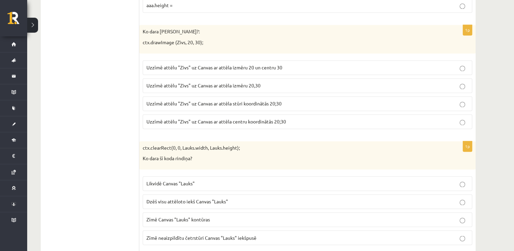
click at [461, 100] on p "Uzzīmē attēlu "Zivs" uz Canvas ar attēla stūri koordinātās 20;30" at bounding box center [307, 103] width 322 height 7
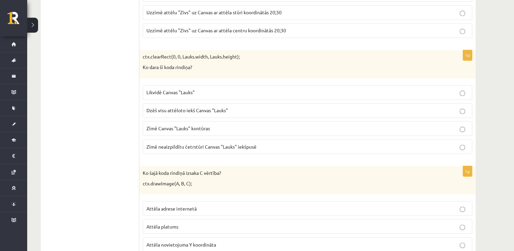
scroll to position [1166, 0]
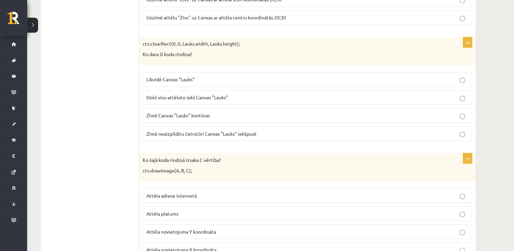
click at [424, 90] on label "Dzēš visu attēloto iekš Canvas "Lauks"" at bounding box center [307, 97] width 329 height 15
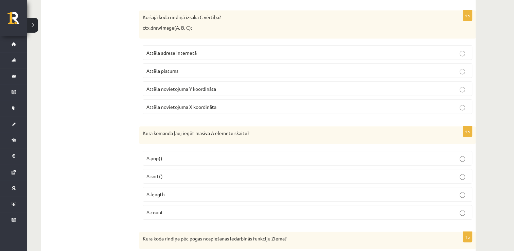
scroll to position [1312, 0]
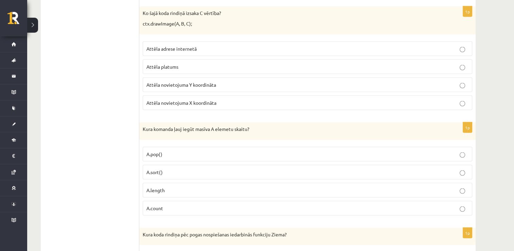
click at [355, 81] on p "Attēla novietojuma Y koordināta" at bounding box center [307, 84] width 322 height 7
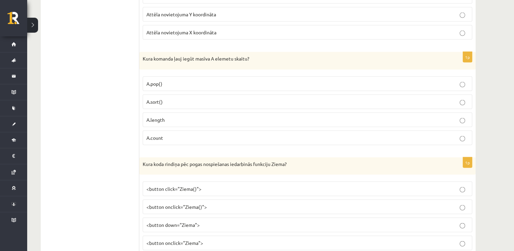
scroll to position [1387, 0]
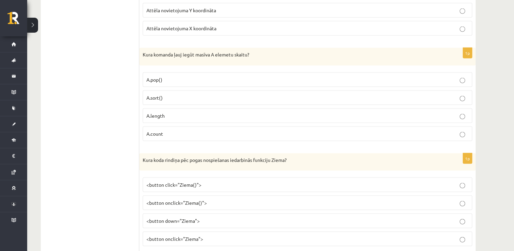
click at [385, 112] on p "A.length" at bounding box center [307, 115] width 322 height 7
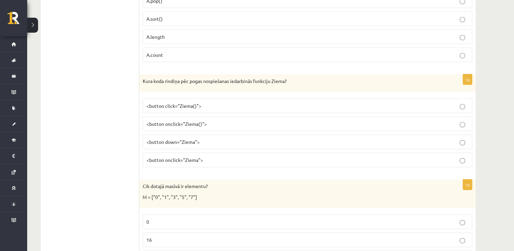
scroll to position [1483, 0]
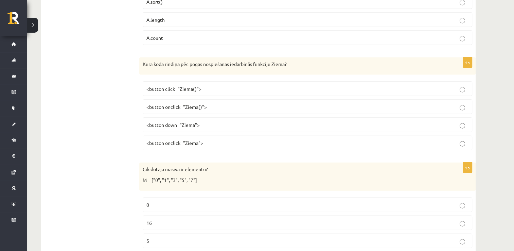
click at [369, 85] on p "<button click="Ziema()">" at bounding box center [307, 88] width 322 height 7
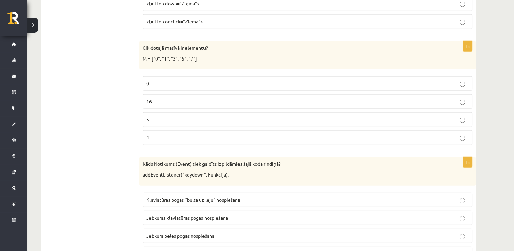
scroll to position [1612, 0]
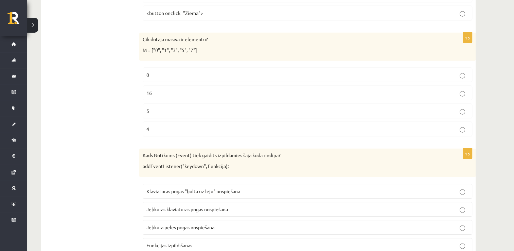
click at [343, 107] on p "5" at bounding box center [307, 110] width 322 height 7
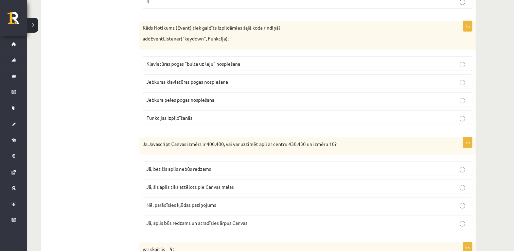
scroll to position [1752, 0]
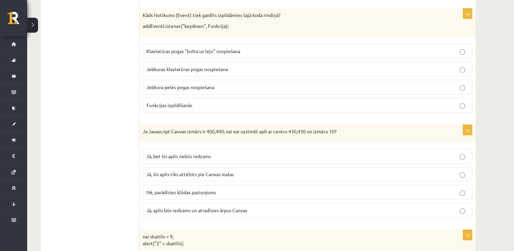
click at [355, 66] on p "Jebkuras klaviatūras pogas nospiešana" at bounding box center [307, 69] width 322 height 7
click at [378, 152] on p "Jā, bet šis aplis nebūs redzams" at bounding box center [307, 155] width 322 height 7
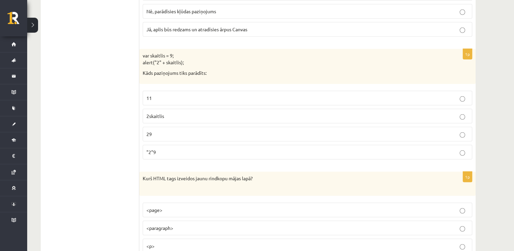
scroll to position [1941, 0]
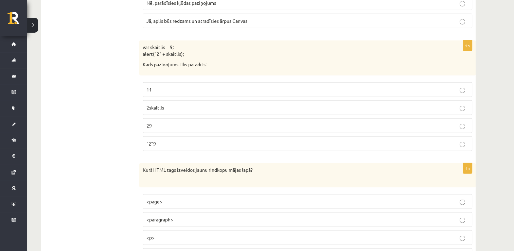
click at [413, 122] on p "29" at bounding box center [307, 125] width 322 height 7
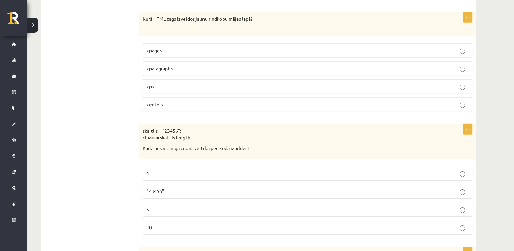
scroll to position [2076, 0]
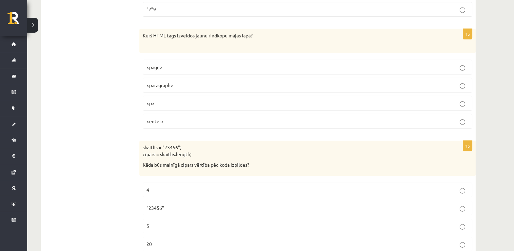
click at [439, 99] on p "<p>" at bounding box center [307, 102] width 322 height 7
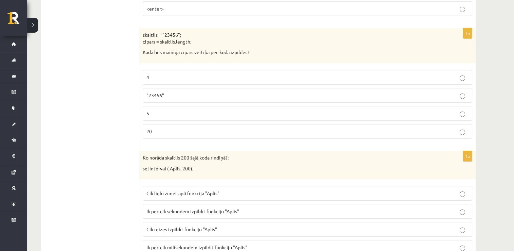
scroll to position [2201, 0]
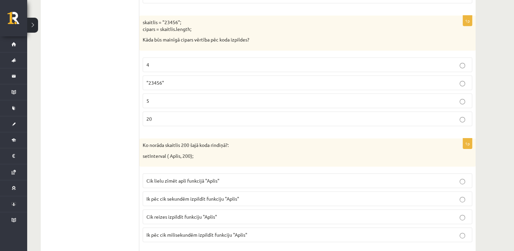
click at [418, 93] on label "5" at bounding box center [307, 100] width 329 height 15
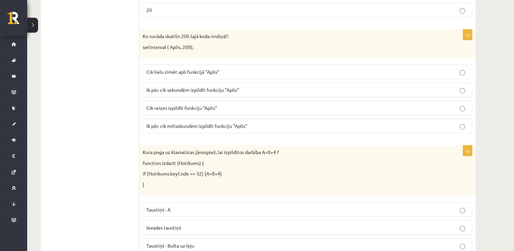
scroll to position [2305, 0]
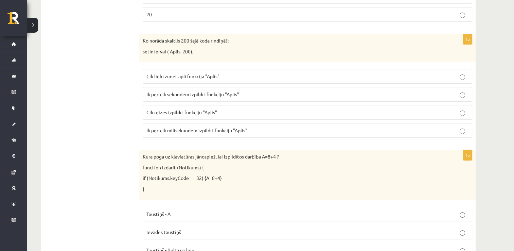
click at [412, 91] on p "Ik pēc cik sekundēm izpildīt funkciju "Aplis"" at bounding box center [307, 94] width 322 height 7
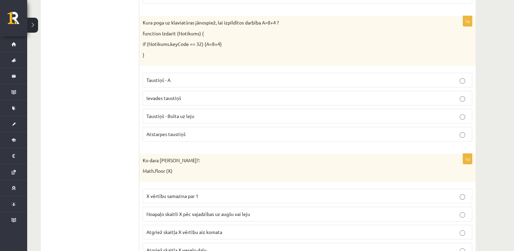
scroll to position [2422, 0]
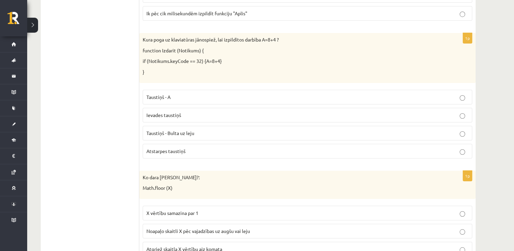
click at [383, 144] on label "Atstarpes taustiņš" at bounding box center [307, 151] width 329 height 15
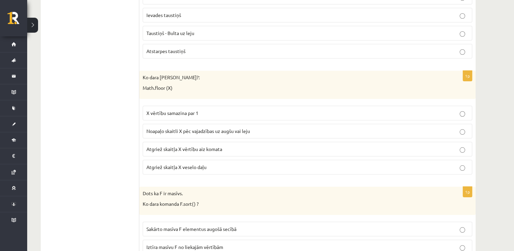
scroll to position [2525, 0]
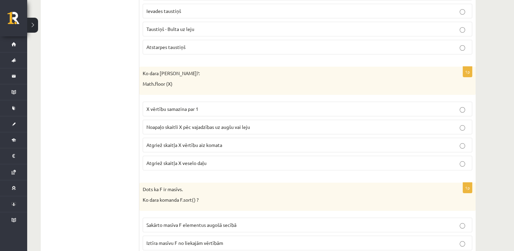
click at [456, 123] on p "Noapaļo skaitli X pēc vajadzības uz augšu vai leju" at bounding box center [307, 126] width 322 height 7
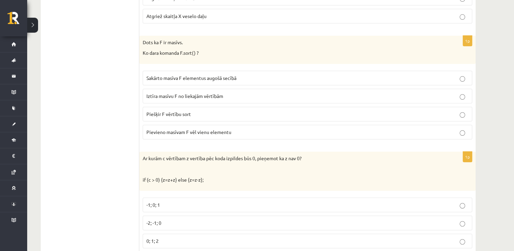
scroll to position [2677, 0]
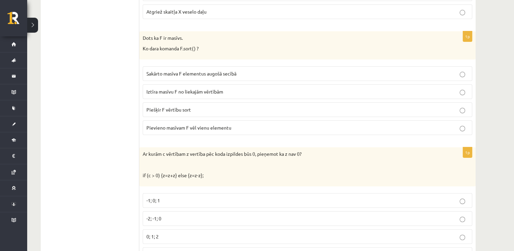
click at [436, 70] on p "Sakārto masīva F elementus augošā secībā" at bounding box center [307, 73] width 322 height 7
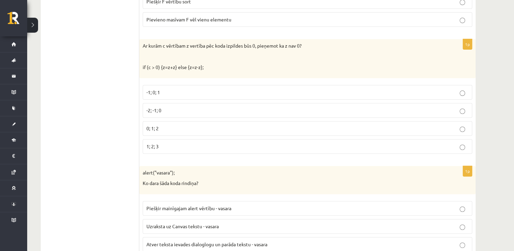
scroll to position [2802, 0]
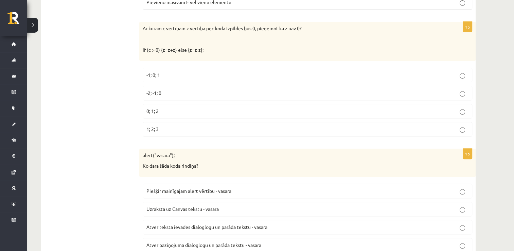
click at [394, 107] on p "0; 1; 2" at bounding box center [307, 110] width 322 height 7
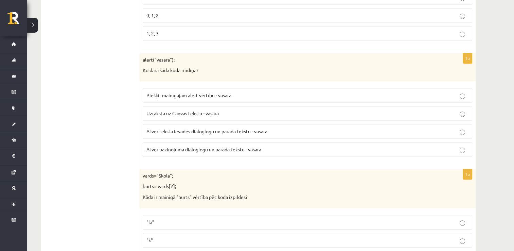
scroll to position [2893, 0]
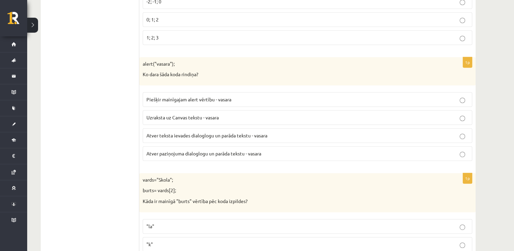
click at [359, 150] on p "Atver paziņojuma dialoglogu un parāda tekstu - vasara" at bounding box center [307, 153] width 322 height 7
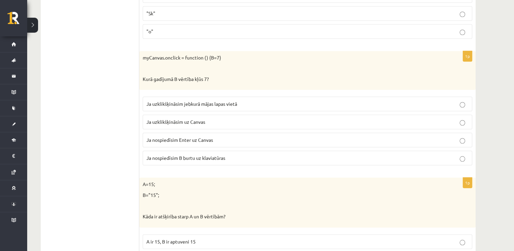
scroll to position [3159, 0]
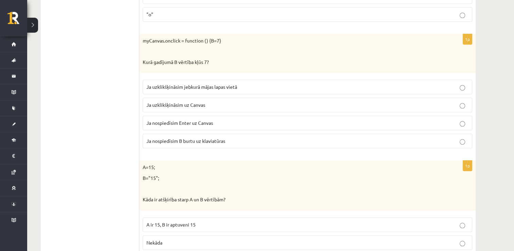
click at [386, 101] on p "Ja uzklikšķināsim uz Canvas" at bounding box center [307, 104] width 322 height 7
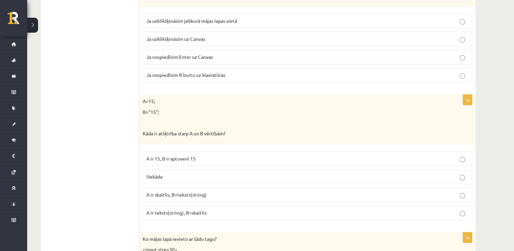
scroll to position [3237, 0]
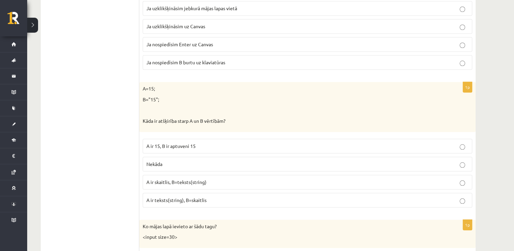
click at [374, 178] on p "A ir skaitlis, B=teksts(string)" at bounding box center [307, 181] width 322 height 7
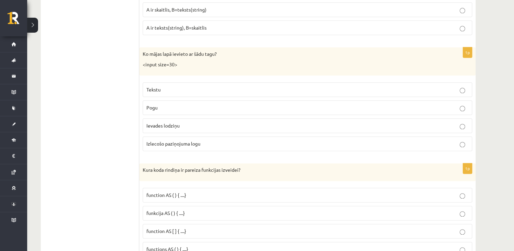
scroll to position [3405, 0]
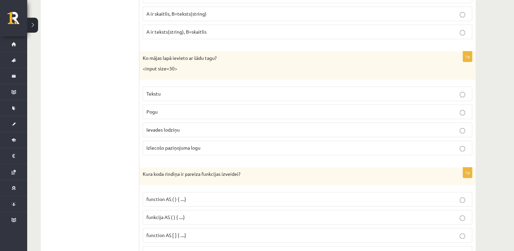
click at [444, 126] on p "Ievades lodziņu" at bounding box center [307, 129] width 322 height 7
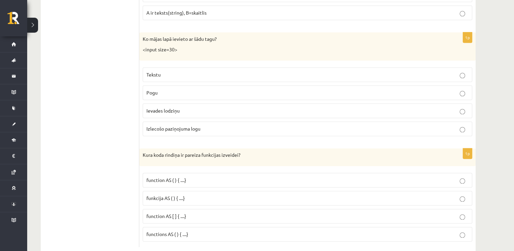
click at [364, 176] on p "function AS ( ) { ....}" at bounding box center [307, 179] width 322 height 7
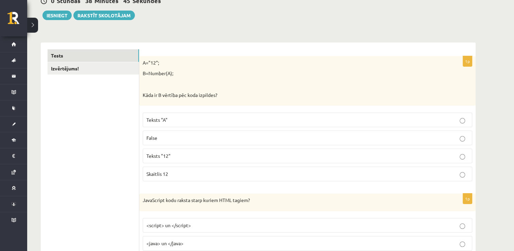
scroll to position [19, 0]
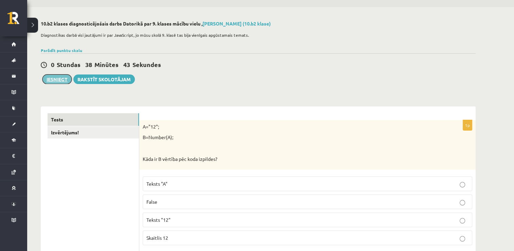
click at [54, 79] on button "Iesniegt" at bounding box center [56, 79] width 29 height 10
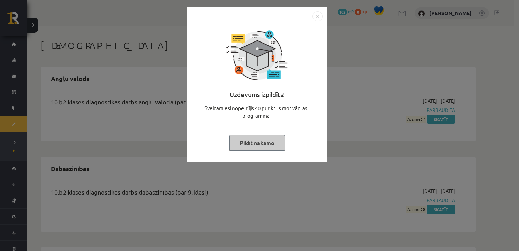
click at [319, 17] on img "Close" at bounding box center [317, 16] width 10 height 10
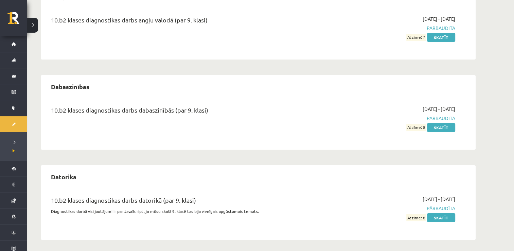
scroll to position [84, 0]
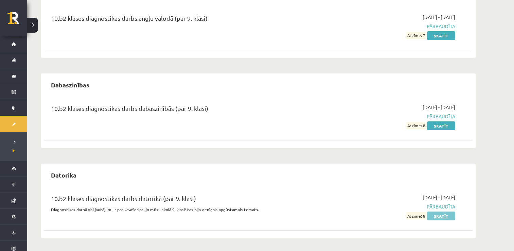
click at [437, 217] on link "Skatīt" at bounding box center [441, 215] width 28 height 9
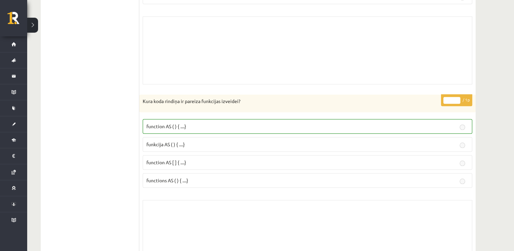
scroll to position [5754, 0]
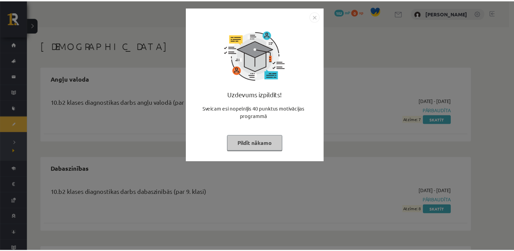
scroll to position [84, 0]
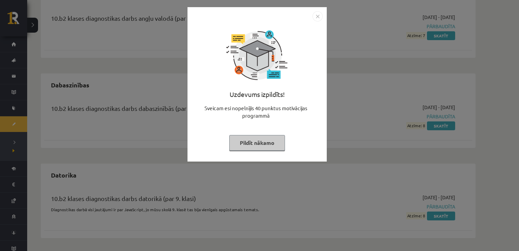
click at [319, 20] on img "Close" at bounding box center [317, 16] width 10 height 10
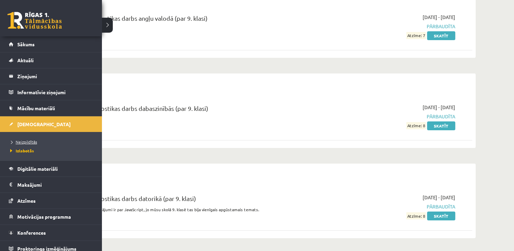
click at [38, 142] on link "Neizpildītās" at bounding box center [51, 142] width 87 height 6
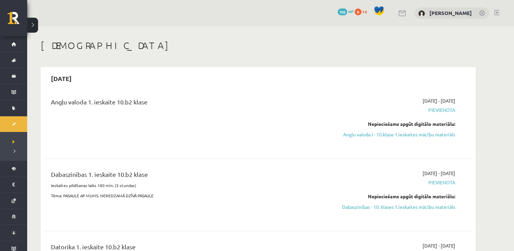
click at [383, 124] on div "Nepieciešams apgūt digitālo materiālu:" at bounding box center [391, 123] width 128 height 7
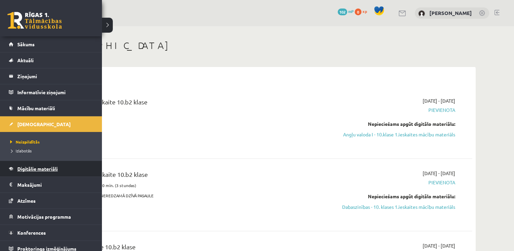
click at [34, 167] on span "Digitālie materiāli" at bounding box center [37, 168] width 40 height 6
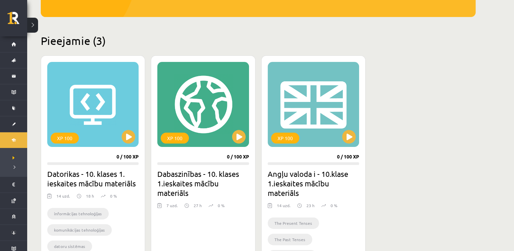
scroll to position [139, 0]
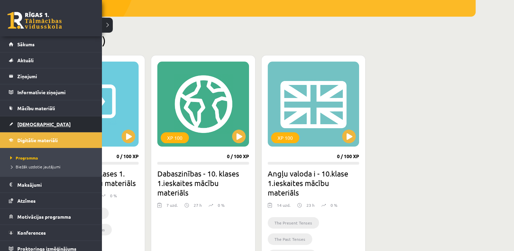
click at [41, 124] on link "[DEMOGRAPHIC_DATA]" at bounding box center [51, 124] width 85 height 16
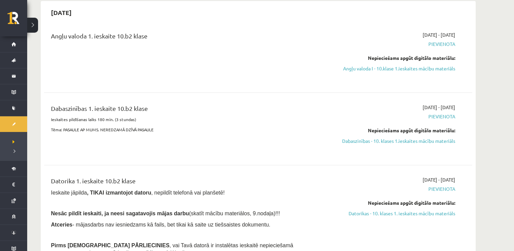
scroll to position [72, 0]
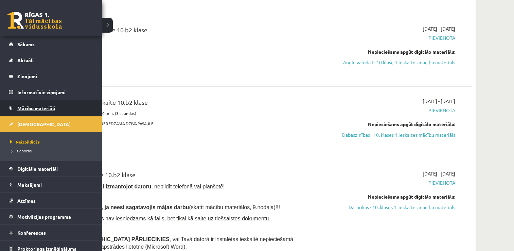
click at [50, 109] on span "Mācību materiāli" at bounding box center [36, 108] width 38 height 6
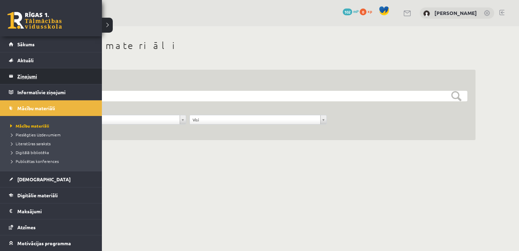
click at [31, 71] on legend "Ziņojumi 0" at bounding box center [55, 76] width 76 height 16
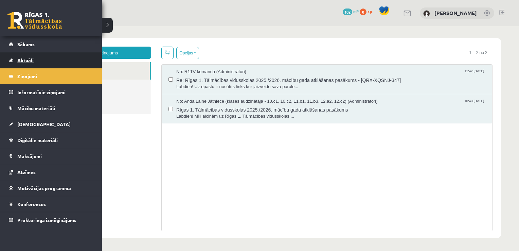
click at [11, 62] on link "Aktuāli" at bounding box center [51, 60] width 85 height 16
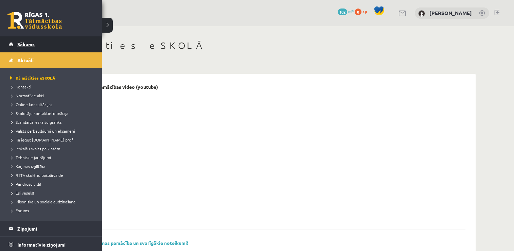
click at [17, 46] on link "Sākums" at bounding box center [51, 44] width 85 height 16
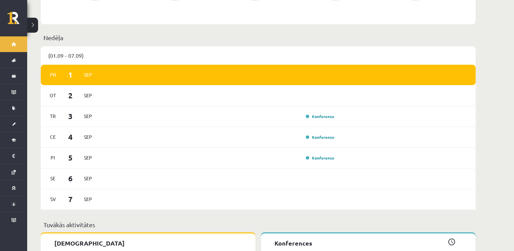
scroll to position [354, 0]
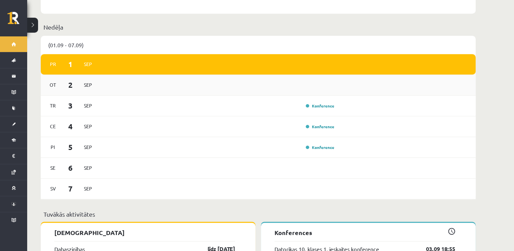
click at [405, 89] on div "[DATE]" at bounding box center [258, 85] width 435 height 21
click at [411, 103] on div "[DATE] Konference" at bounding box center [258, 105] width 435 height 21
click at [173, 38] on div "(01.09 - 07.09)" at bounding box center [258, 45] width 435 height 18
click at [164, 54] on div "[DATE]" at bounding box center [258, 64] width 435 height 21
click at [248, 108] on div "[DATE] Konference" at bounding box center [258, 105] width 435 height 21
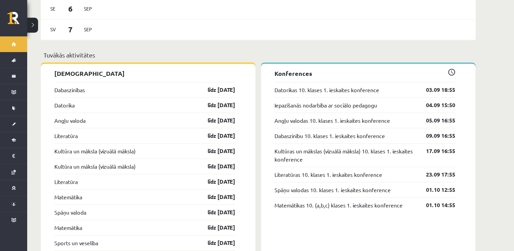
scroll to position [517, 0]
